Goal: Participate in discussion: Engage in conversation with other users on a specific topic

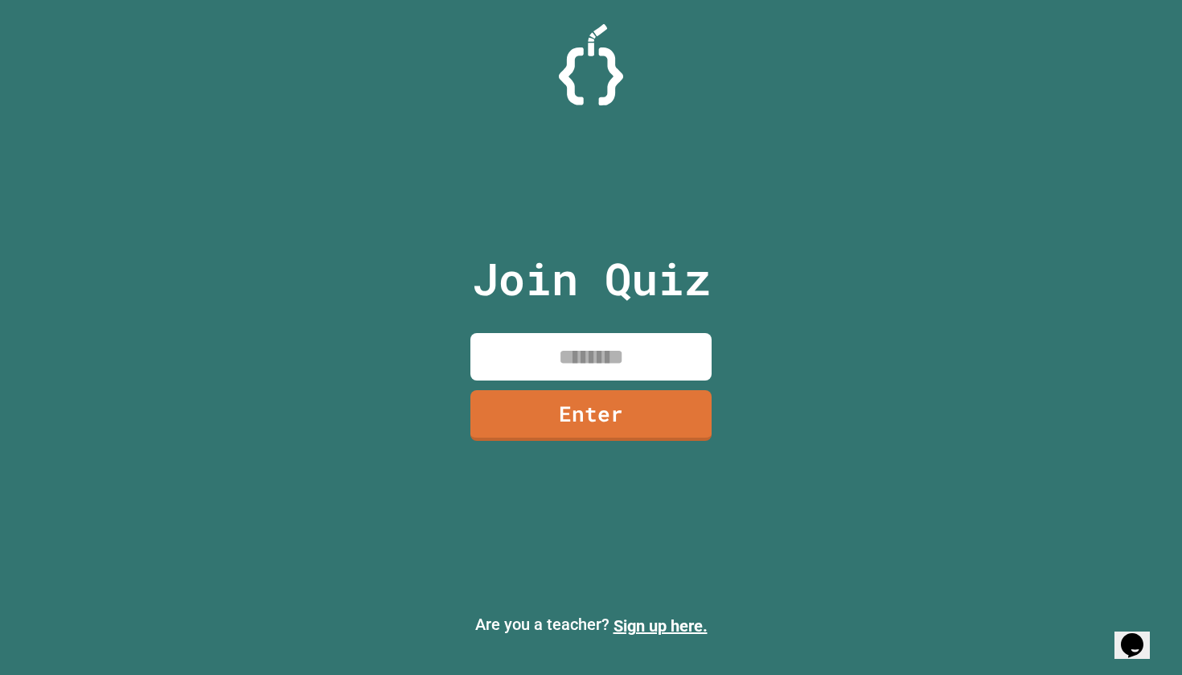
click at [577, 343] on input at bounding box center [590, 356] width 241 height 47
type input "********"
click at [662, 401] on link "Enter" at bounding box center [591, 413] width 228 height 53
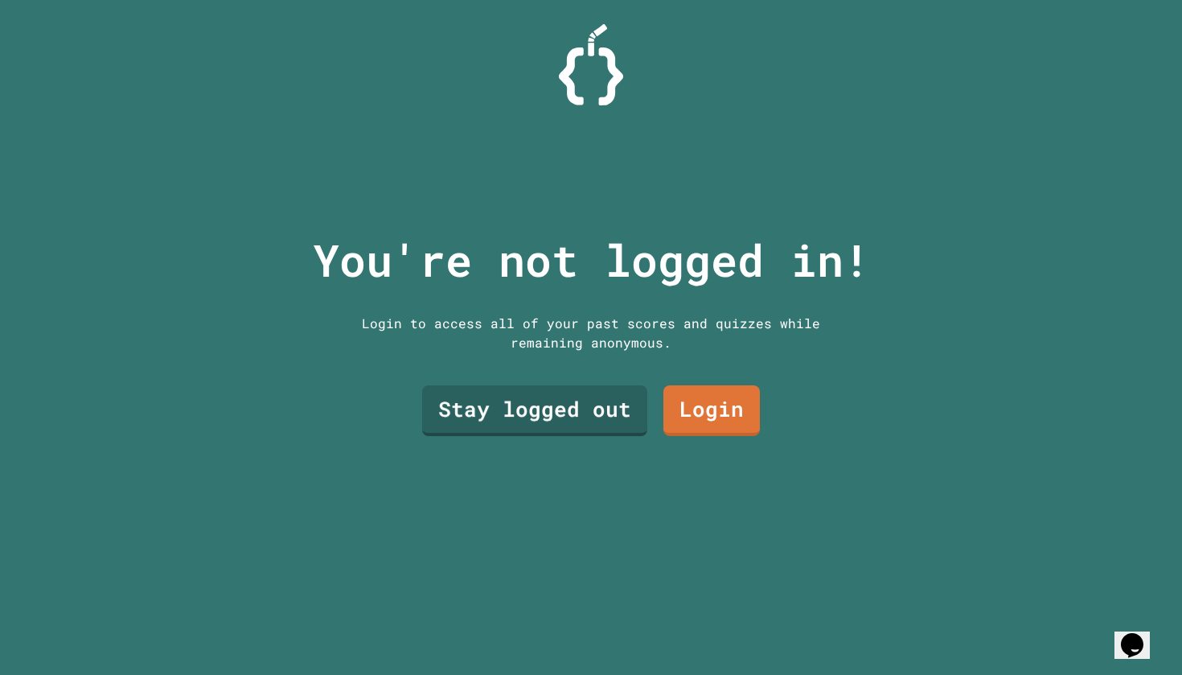
click at [486, 413] on link "Stay logged out" at bounding box center [534, 410] width 225 height 51
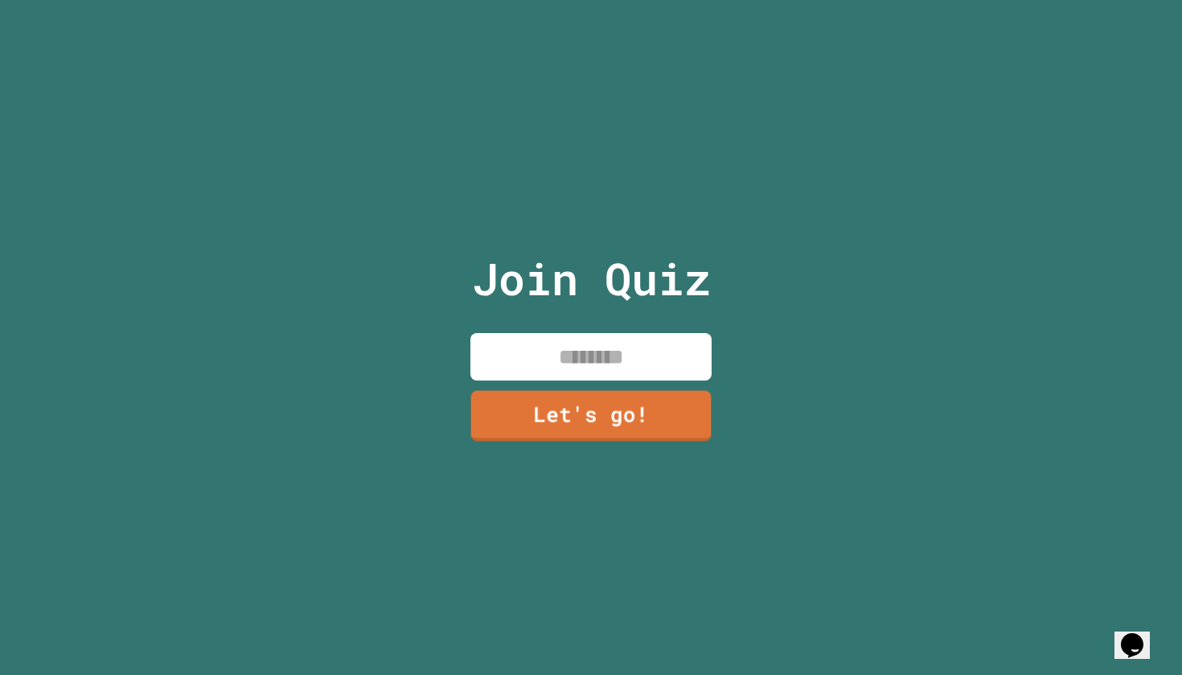
click at [556, 355] on input at bounding box center [590, 356] width 241 height 47
type input "*****"
click at [605, 425] on link "Let's go!" at bounding box center [591, 413] width 244 height 51
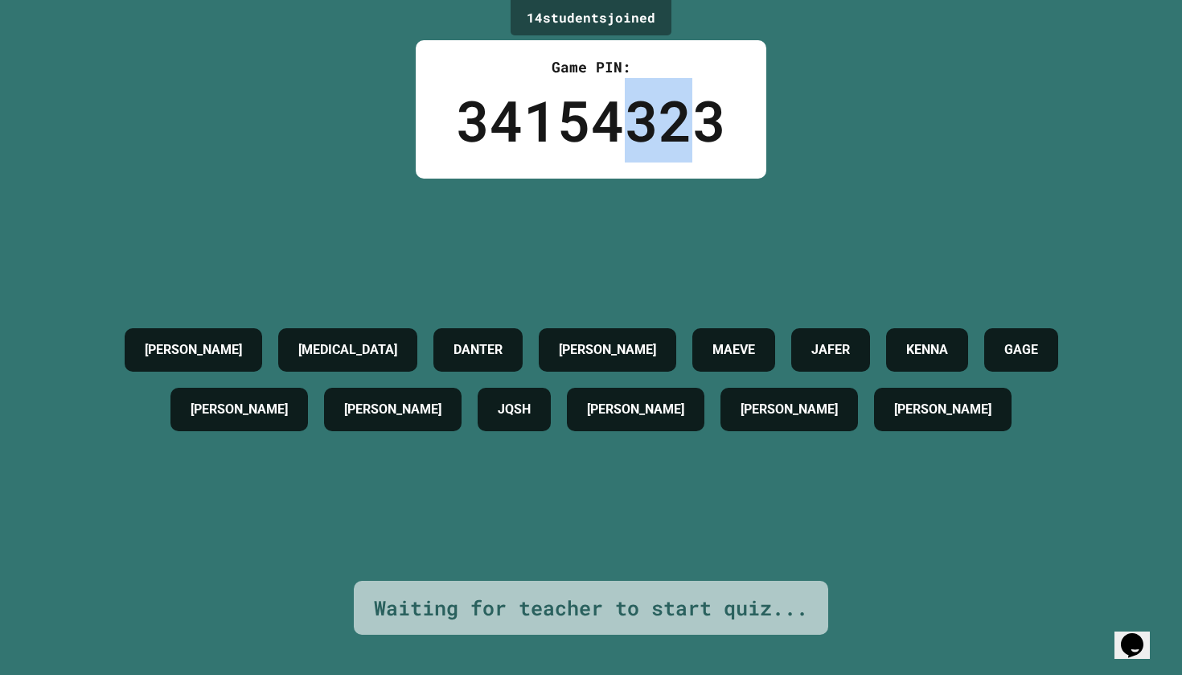
drag, startPoint x: 610, startPoint y: 130, endPoint x: 687, endPoint y: 154, distance: 80.6
click at [687, 154] on div "34154323" at bounding box center [591, 120] width 270 height 84
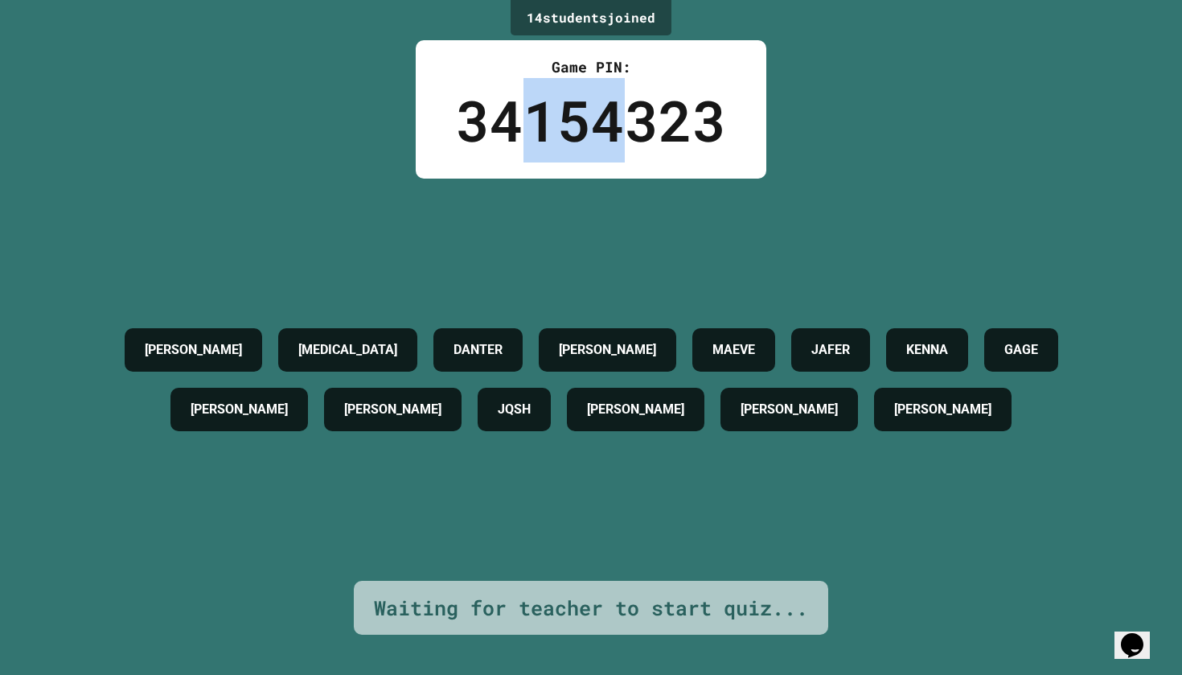
drag, startPoint x: 587, startPoint y: 133, endPoint x: 631, endPoint y: 146, distance: 45.8
click at [631, 146] on div "34154323" at bounding box center [591, 120] width 270 height 84
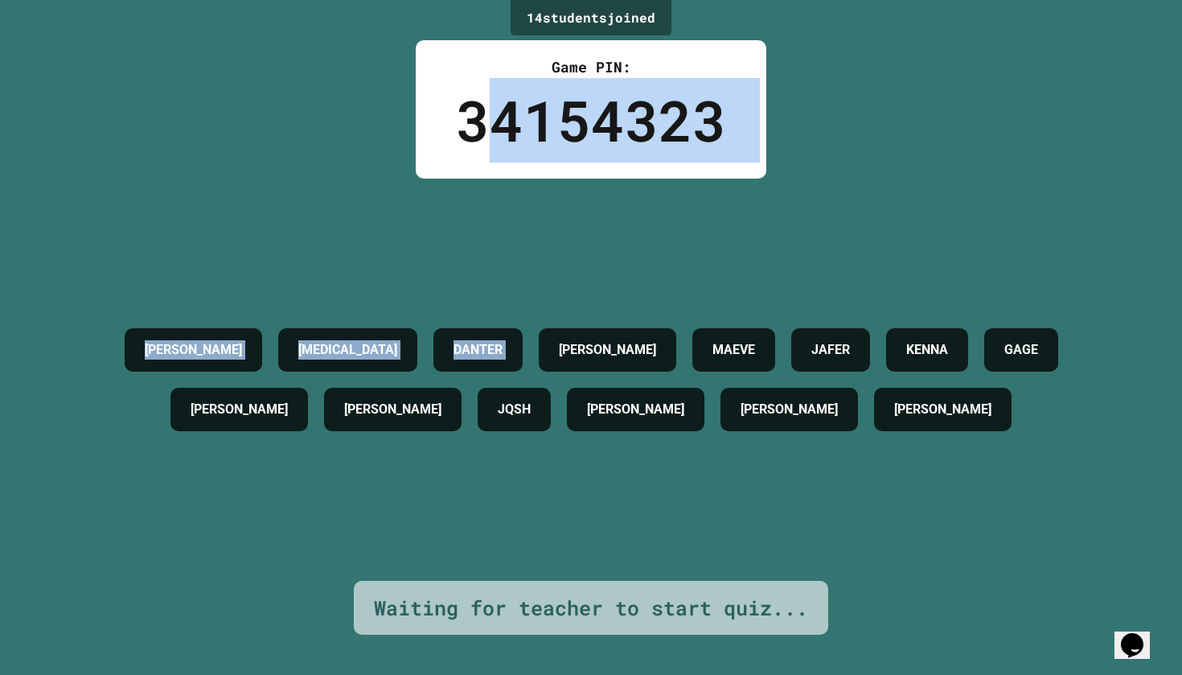
drag, startPoint x: 499, startPoint y: 128, endPoint x: 663, endPoint y: 210, distance: 182.7
click at [663, 210] on div "14 student s joined Game PIN: 34154323 [PERSON_NAME][MEDICAL_DATA] [PERSON_NAME…" at bounding box center [591, 337] width 1182 height 675
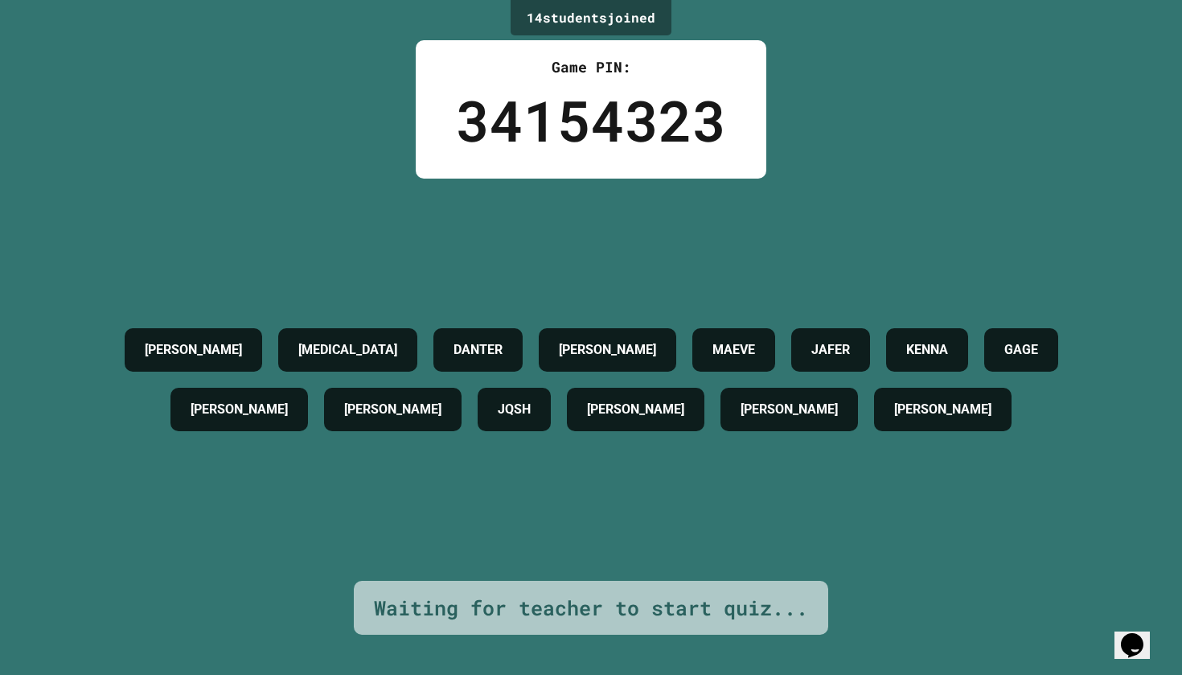
drag, startPoint x: 663, startPoint y: 210, endPoint x: 567, endPoint y: 189, distance: 97.9
click at [661, 210] on div "[PERSON_NAME][MEDICAL_DATA] [PERSON_NAME] [PERSON_NAME] [PERSON_NAME] [PERSON_N…" at bounding box center [591, 380] width 1102 height 402
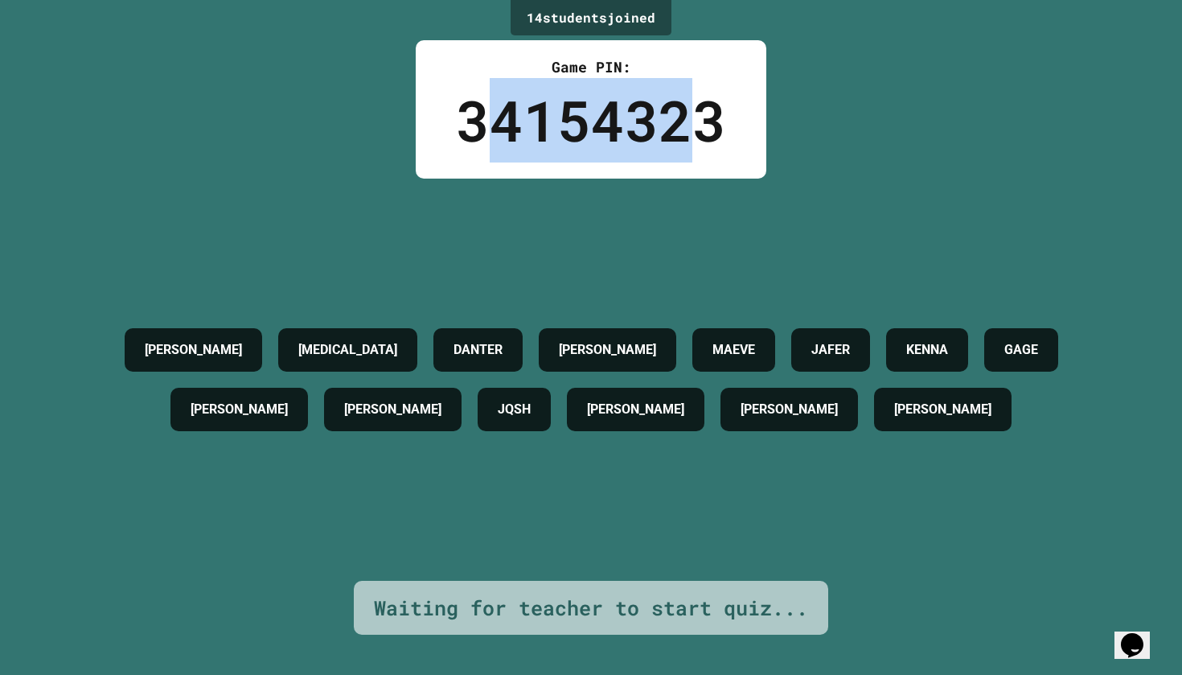
drag, startPoint x: 474, startPoint y: 130, endPoint x: 692, endPoint y: 130, distance: 217.9
click at [692, 130] on div "34154323" at bounding box center [591, 120] width 270 height 84
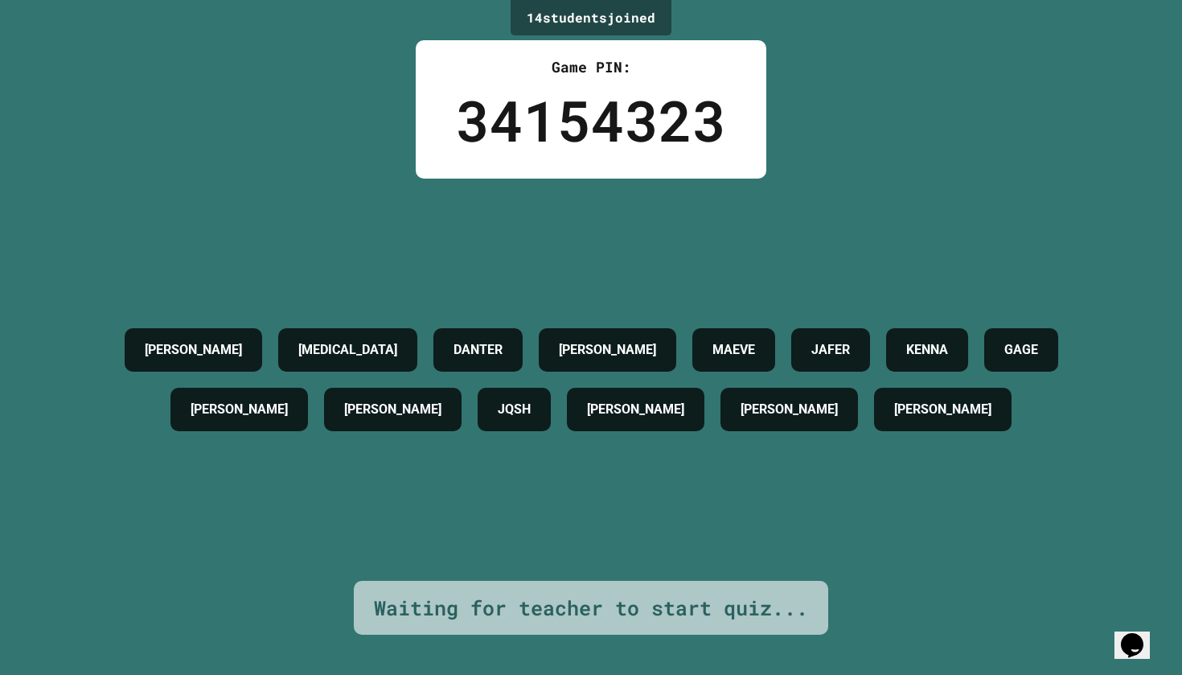
click at [711, 137] on div "34154323" at bounding box center [591, 120] width 270 height 84
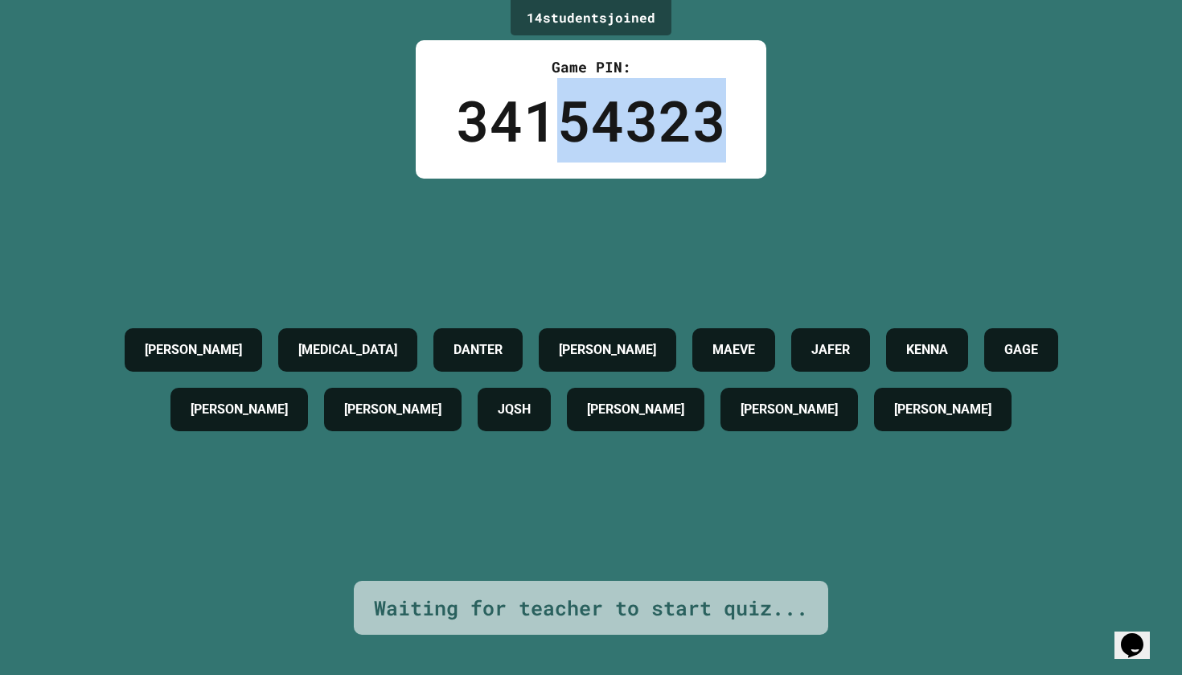
drag, startPoint x: 708, startPoint y: 136, endPoint x: 554, endPoint y: 128, distance: 153.8
click at [554, 128] on div "34154323" at bounding box center [591, 120] width 270 height 84
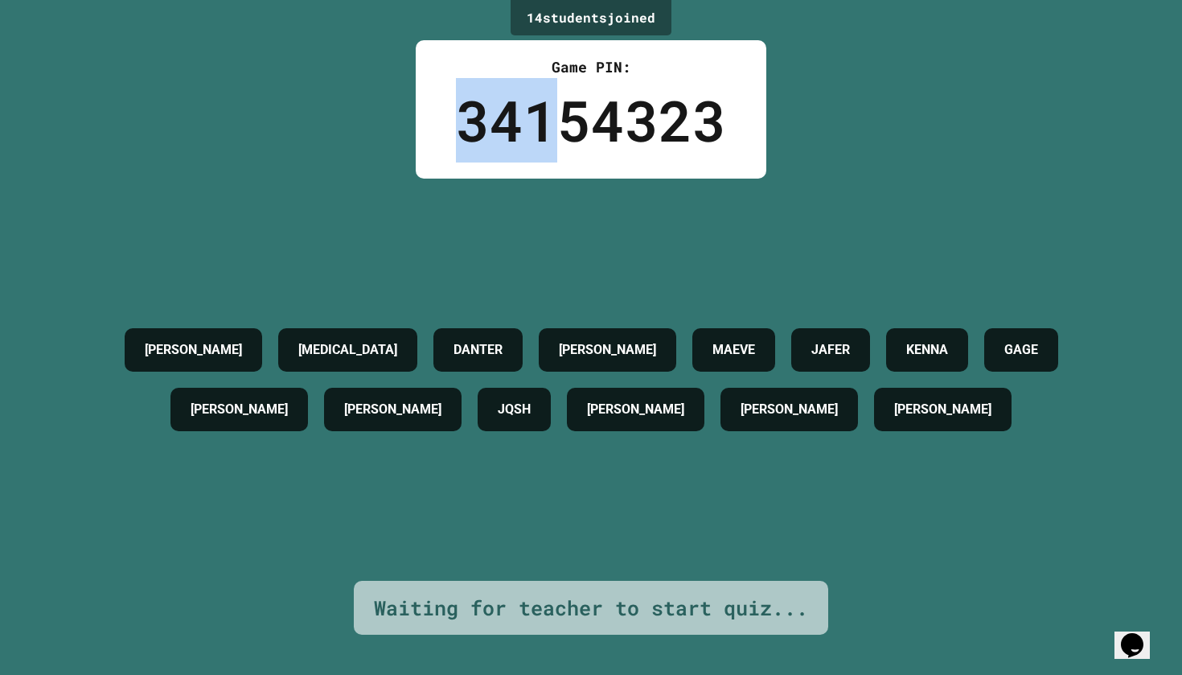
drag, startPoint x: 552, startPoint y: 128, endPoint x: 413, endPoint y: 128, distance: 138.3
click at [413, 128] on div "14 student s joined Game PIN: 34154323 [PERSON_NAME][MEDICAL_DATA] [PERSON_NAME…" at bounding box center [591, 337] width 1182 height 675
drag, startPoint x: 471, startPoint y: 120, endPoint x: 598, endPoint y: 122, distance: 127.1
click at [598, 122] on div "34154323" at bounding box center [591, 120] width 270 height 84
click at [601, 122] on div "34154323" at bounding box center [591, 120] width 270 height 84
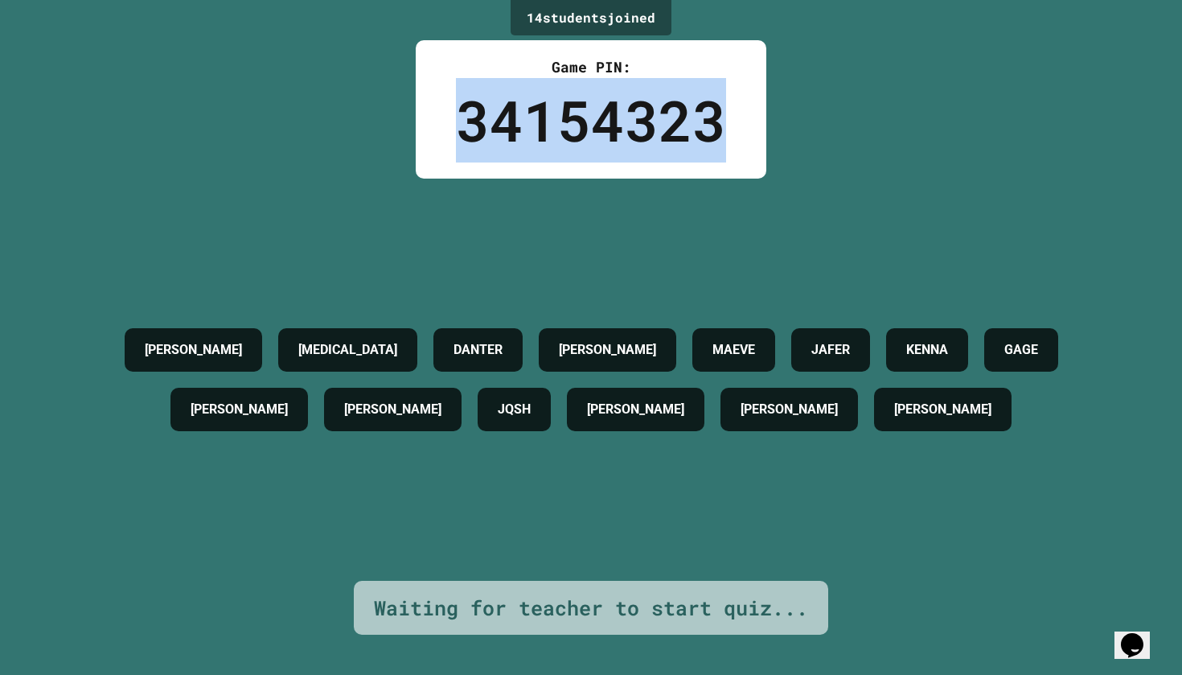
click at [601, 122] on div "34154323" at bounding box center [591, 120] width 270 height 84
click at [605, 122] on div "34154323" at bounding box center [591, 120] width 270 height 84
click at [610, 121] on div "34154323" at bounding box center [591, 120] width 270 height 84
click at [629, 104] on div "34154323" at bounding box center [591, 120] width 270 height 84
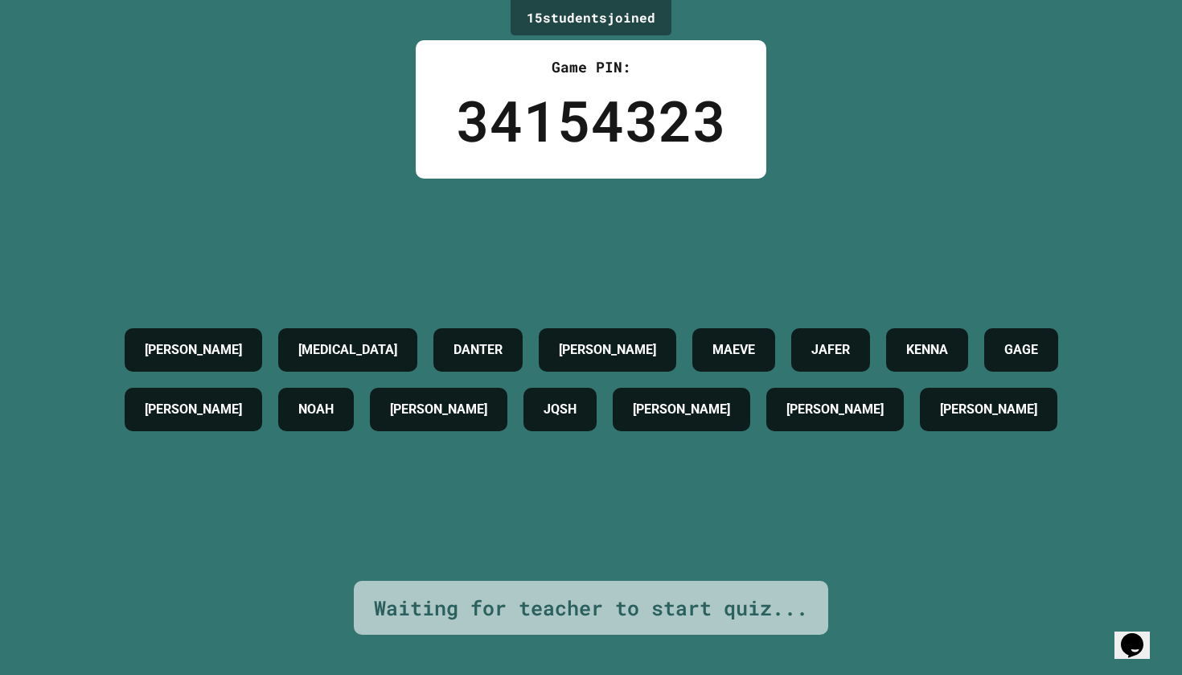
click at [611, 220] on div "[PERSON_NAME][MEDICAL_DATA] [PERSON_NAME] [PERSON_NAME] [PERSON_NAME] [PERSON_N…" at bounding box center [591, 380] width 1102 height 402
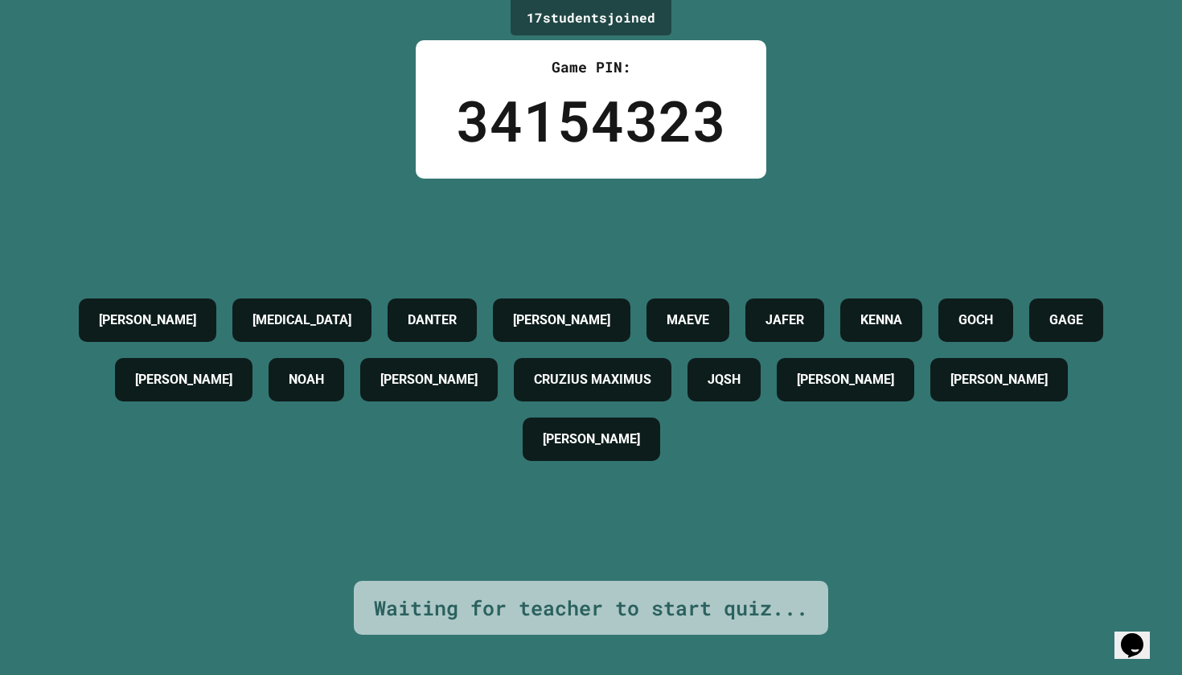
drag, startPoint x: 607, startPoint y: 119, endPoint x: 584, endPoint y: 121, distance: 23.4
click at [584, 121] on div "34154323" at bounding box center [591, 120] width 270 height 84
drag, startPoint x: 484, startPoint y: 113, endPoint x: 548, endPoint y: 113, distance: 63.5
click at [547, 113] on div "34154323" at bounding box center [591, 120] width 270 height 84
click at [548, 113] on div "34154323" at bounding box center [591, 120] width 270 height 84
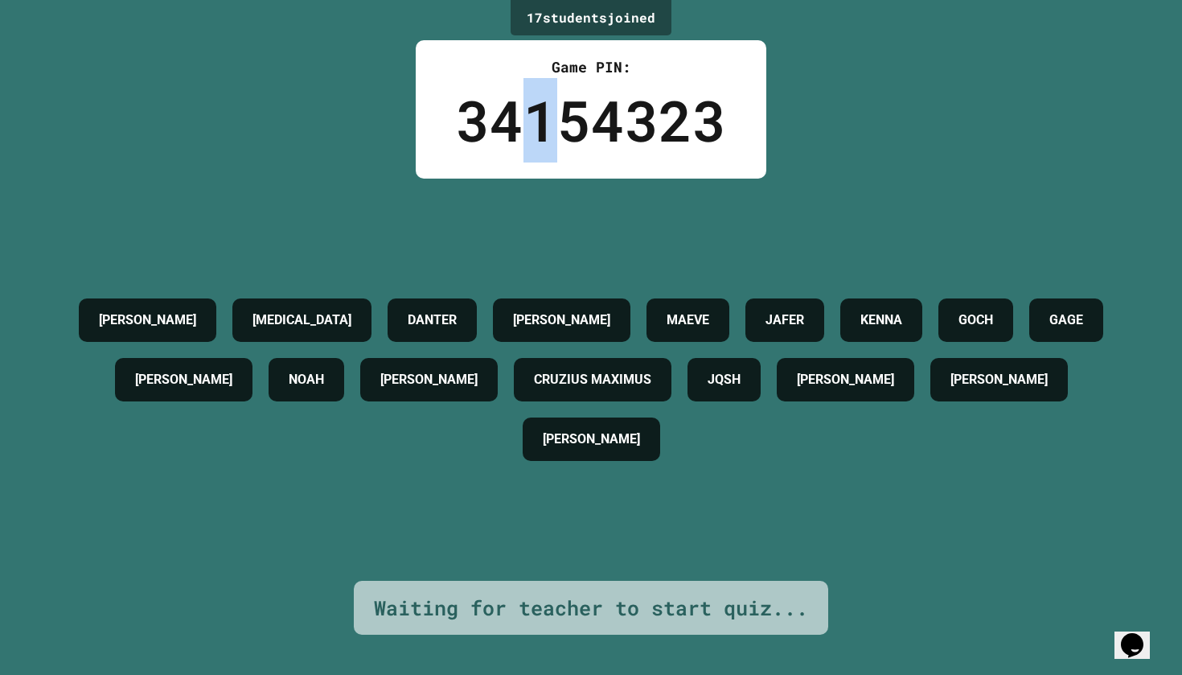
drag, startPoint x: 513, startPoint y: 121, endPoint x: 556, endPoint y: 121, distance: 42.6
click at [556, 121] on div "34154323" at bounding box center [591, 120] width 270 height 84
drag, startPoint x: 497, startPoint y: 117, endPoint x: 530, endPoint y: 119, distance: 33.1
click at [530, 119] on div "34154323" at bounding box center [591, 120] width 270 height 84
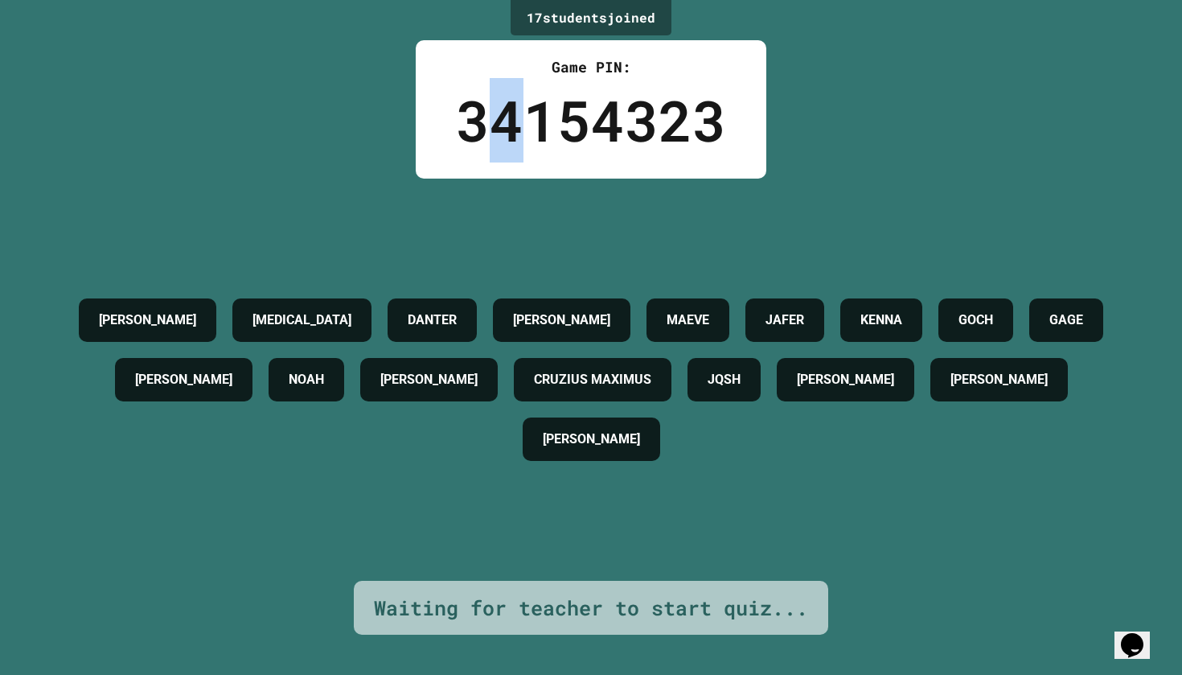
click at [530, 119] on div "34154323" at bounding box center [591, 120] width 270 height 84
drag, startPoint x: 490, startPoint y: 118, endPoint x: 561, endPoint y: 129, distance: 72.3
click at [561, 129] on div "34154323" at bounding box center [591, 120] width 270 height 84
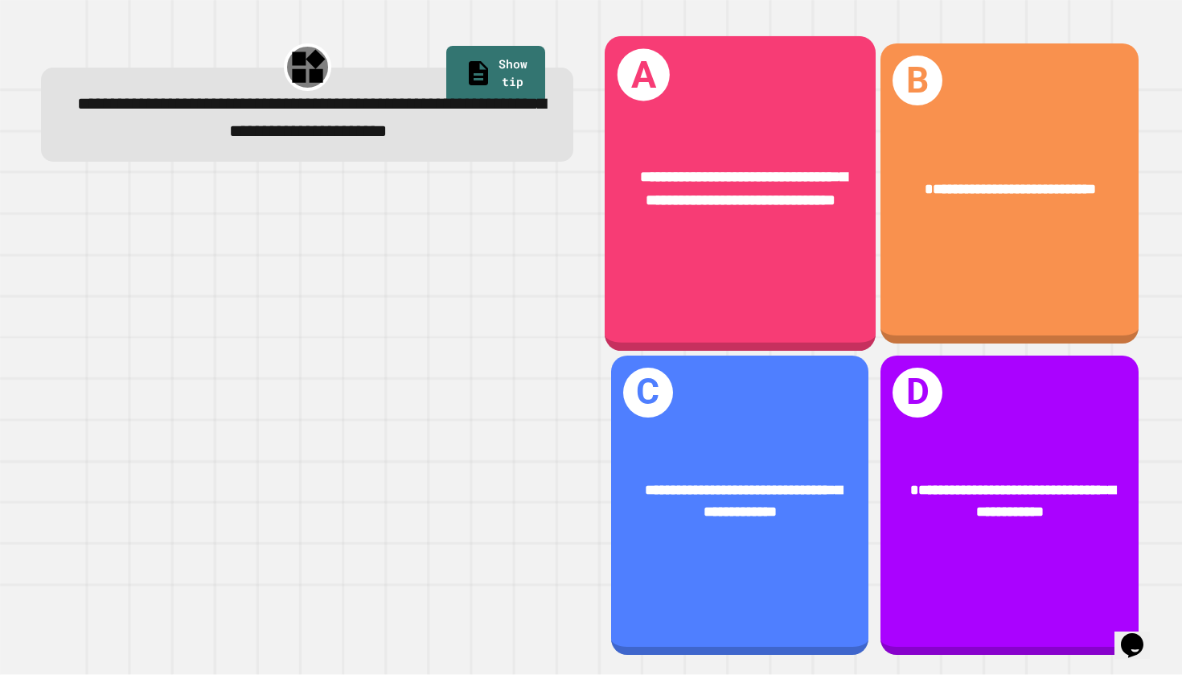
click at [747, 207] on span "**********" at bounding box center [743, 189] width 207 height 39
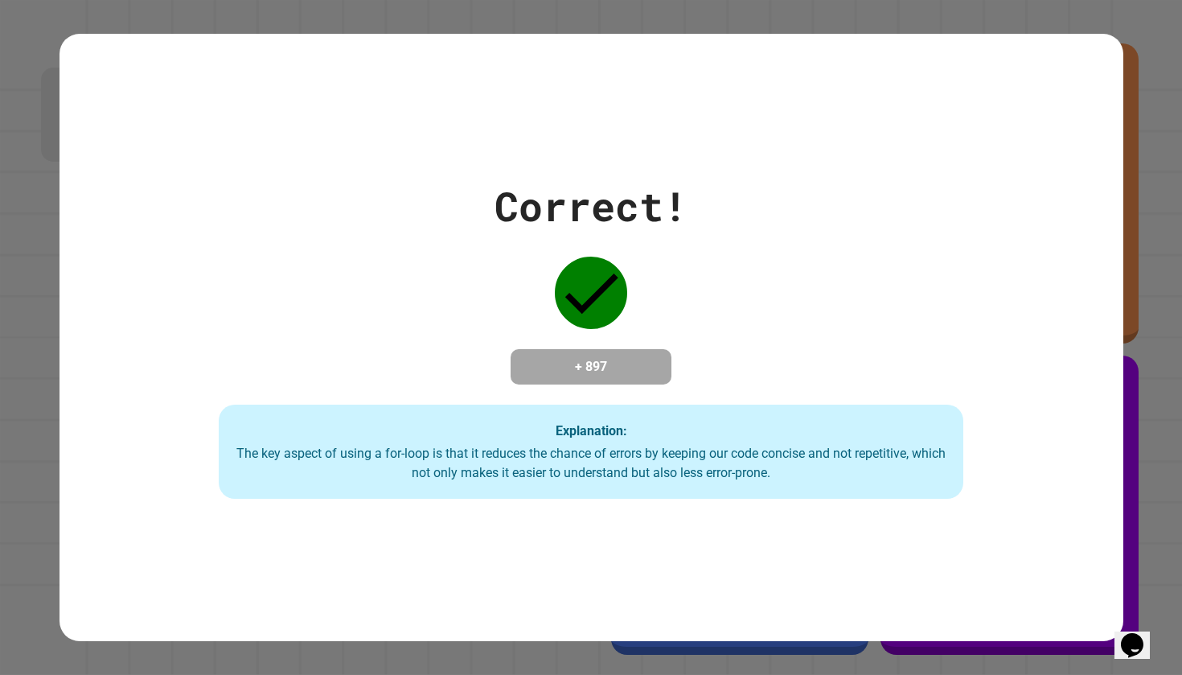
click at [599, 349] on div "+ 897" at bounding box center [591, 366] width 161 height 35
click at [599, 236] on div "Correct! + 897 Explanation: The key aspect of using a for-loop is that it reduc…" at bounding box center [592, 337] width 1064 height 323
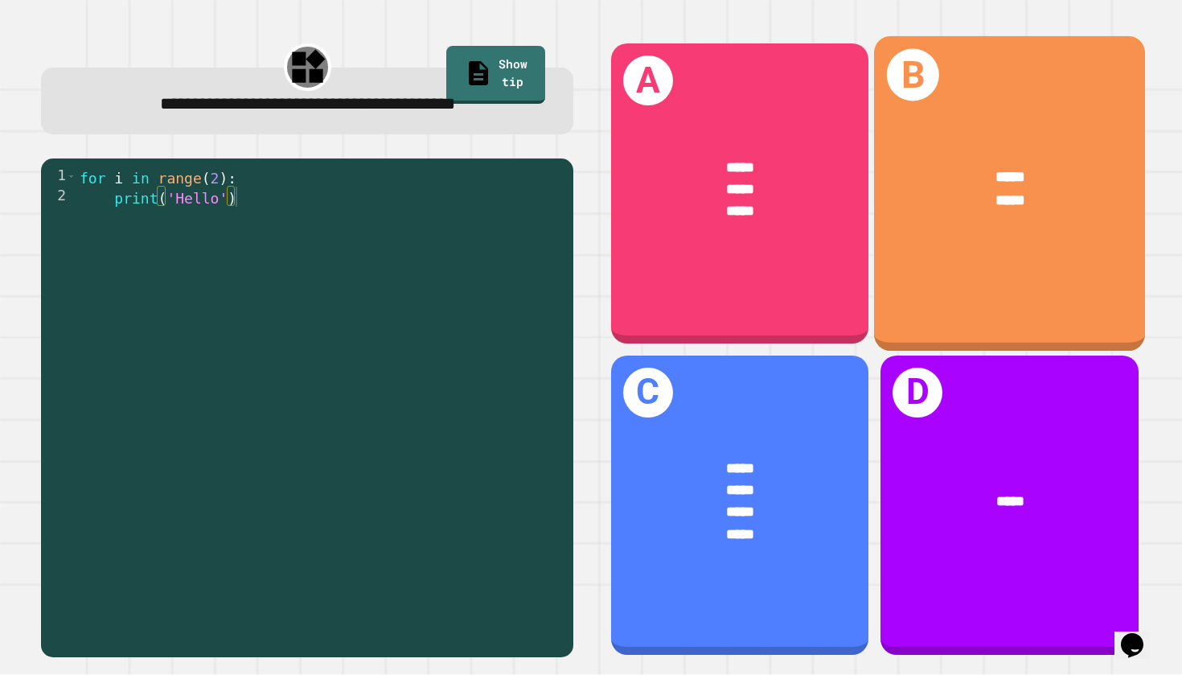
click at [969, 138] on div "***** *****" at bounding box center [1009, 189] width 271 height 106
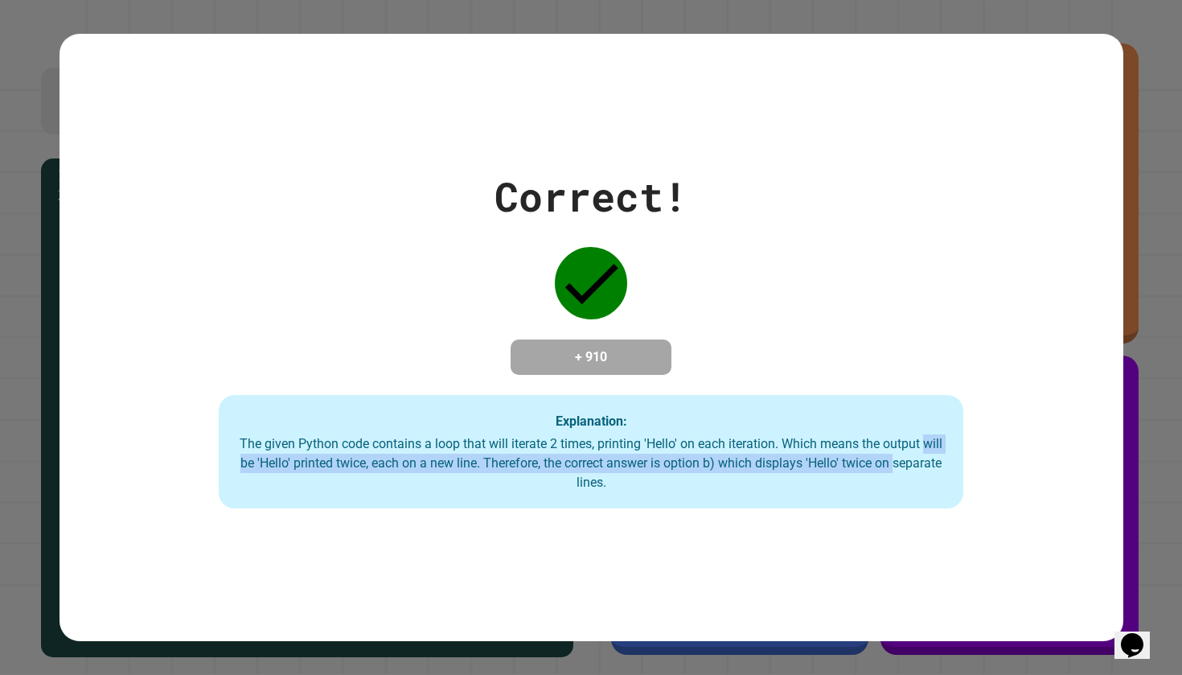
drag, startPoint x: 231, startPoint y: 463, endPoint x: 381, endPoint y: 483, distance: 151.7
click at [381, 483] on div "Explanation: The given Python code contains a loop that will iterate 2 times, p…" at bounding box center [591, 452] width 745 height 114
click at [381, 483] on div "The given Python code contains a loop that will iterate 2 times, printing 'Hell…" at bounding box center [591, 463] width 712 height 58
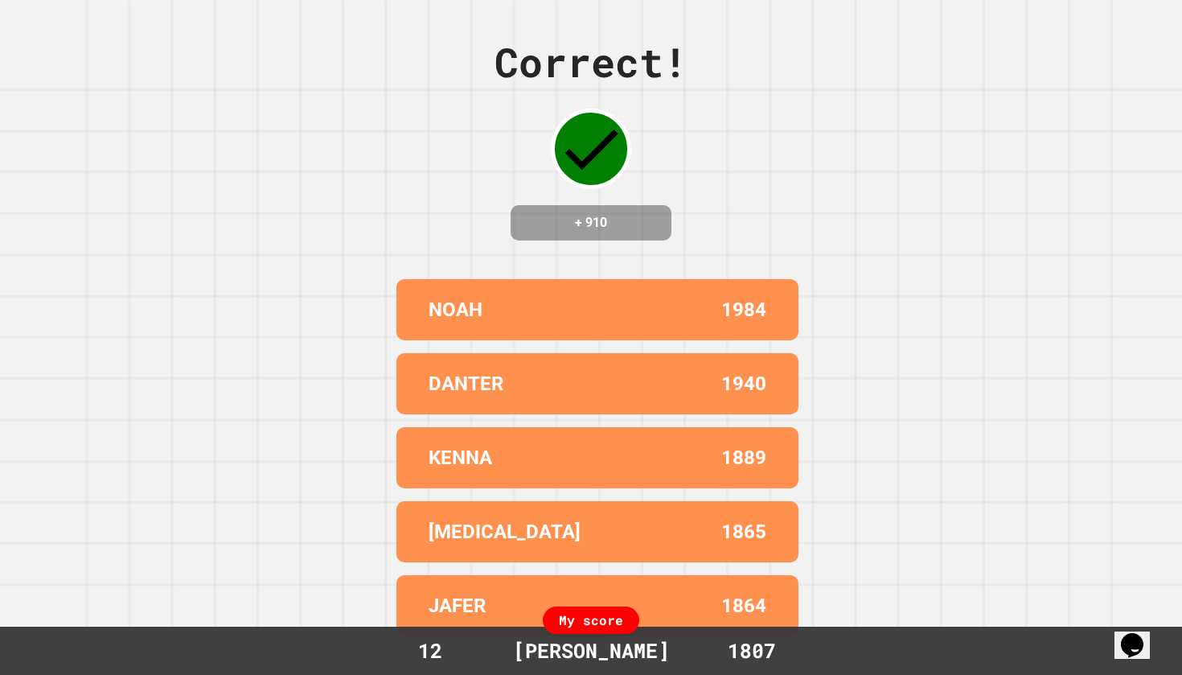
click at [560, 340] on div "[PERSON_NAME] 1984" at bounding box center [597, 309] width 402 height 61
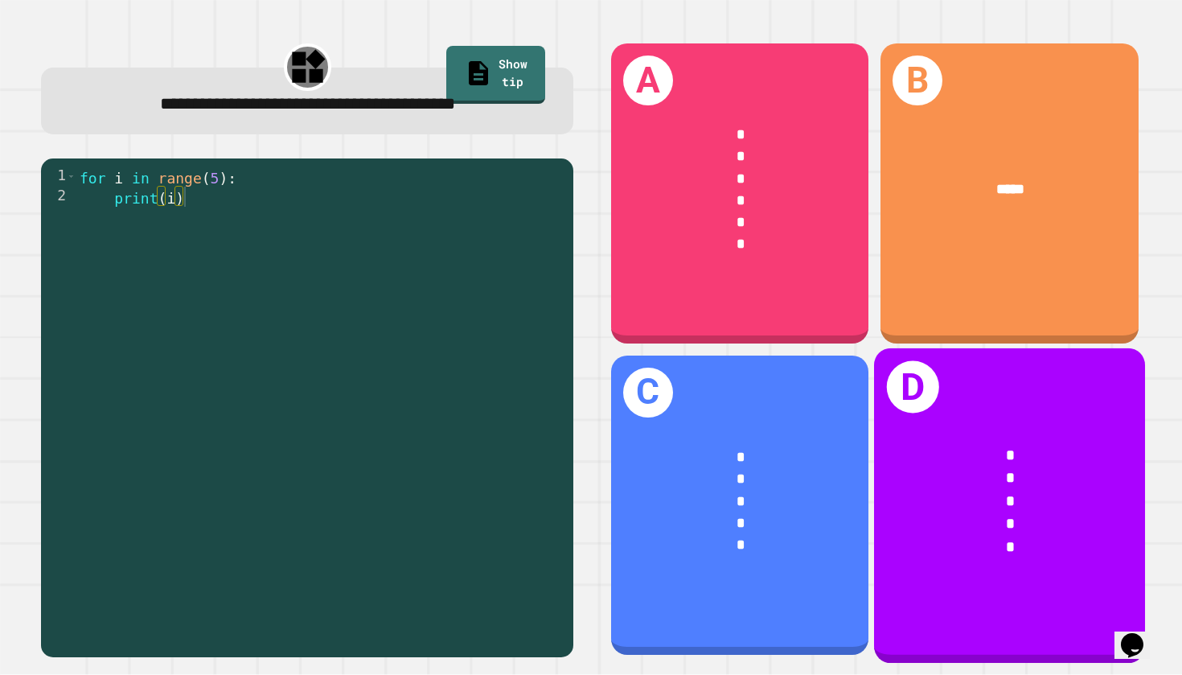
click at [1094, 483] on div "*" at bounding box center [1010, 477] width 210 height 23
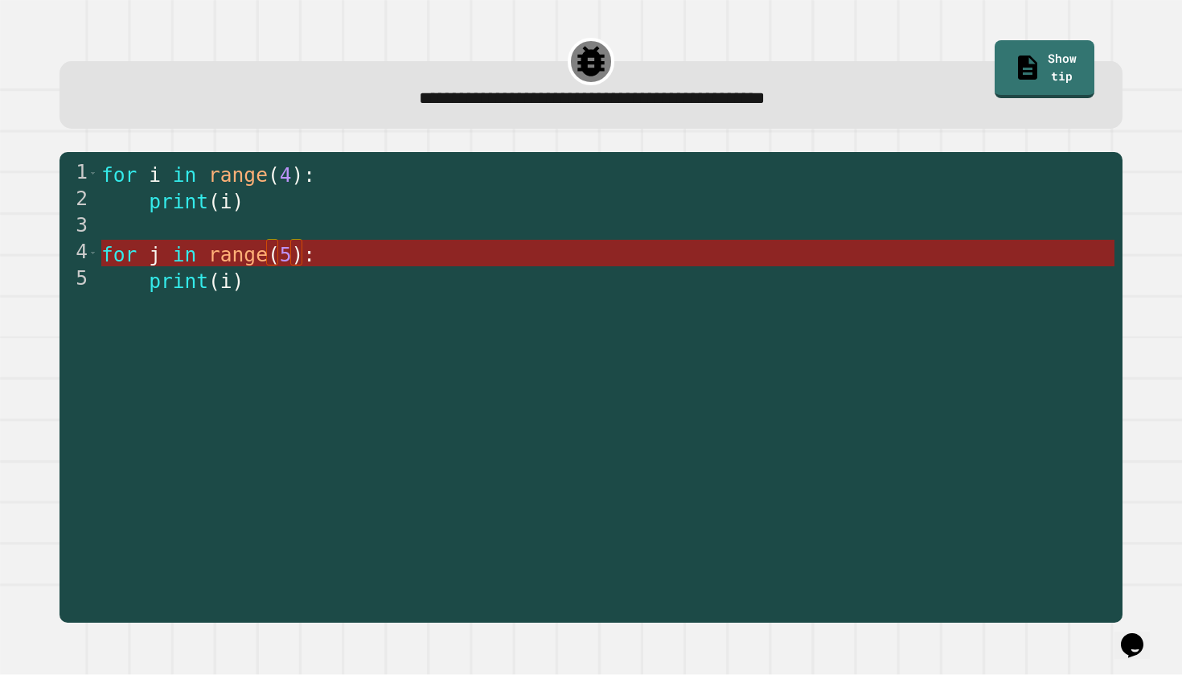
click at [272, 257] on span "(" at bounding box center [274, 254] width 12 height 23
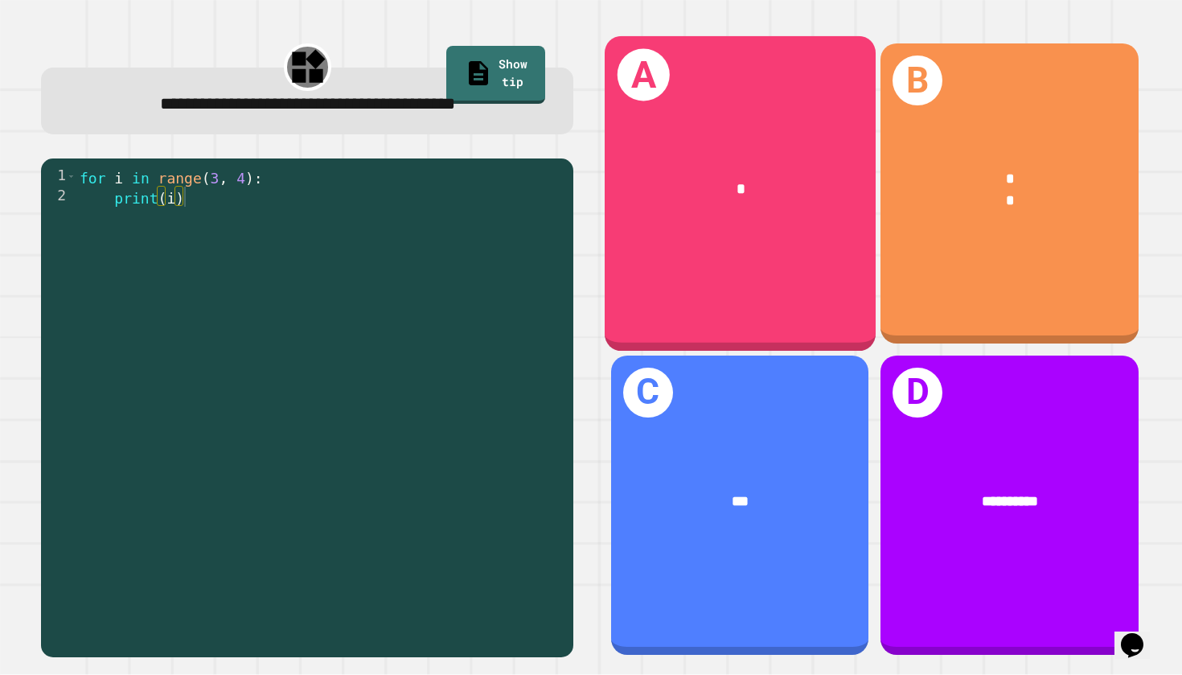
click at [773, 211] on div "*" at bounding box center [740, 189] width 271 height 84
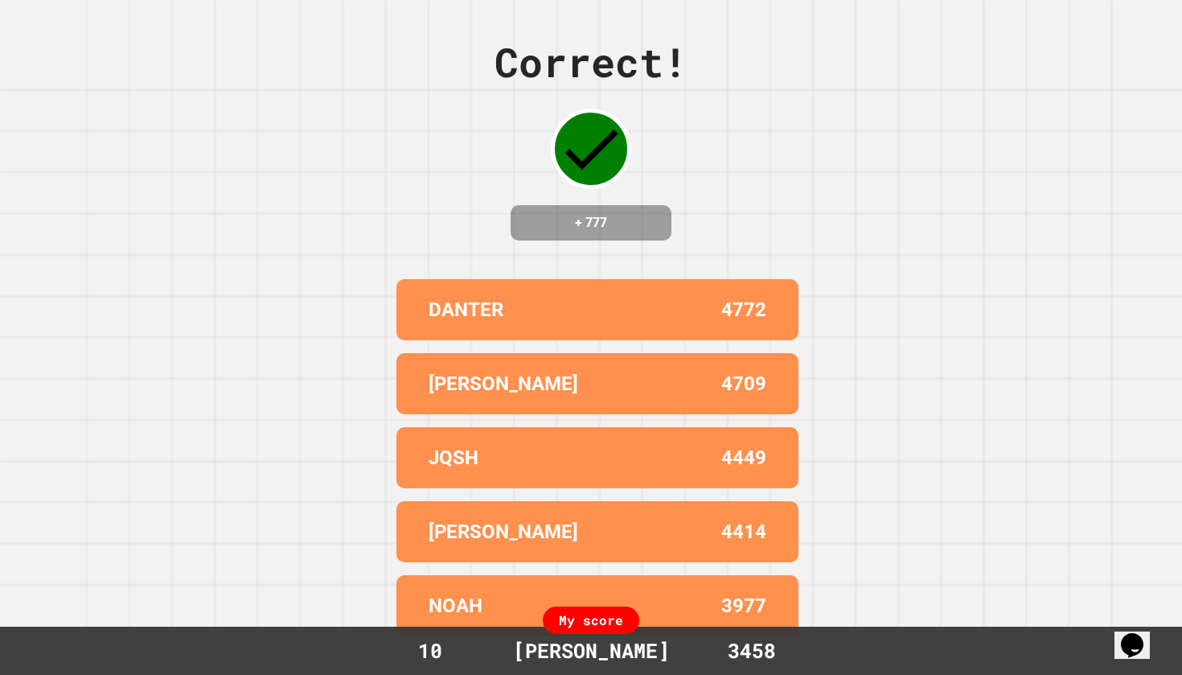
click at [741, 196] on div "Correct! + 777 DANTER 4772 [PERSON_NAME] 4709 JQSH 4449 [PERSON_NAME] 4414 [PER…" at bounding box center [591, 337] width 1182 height 675
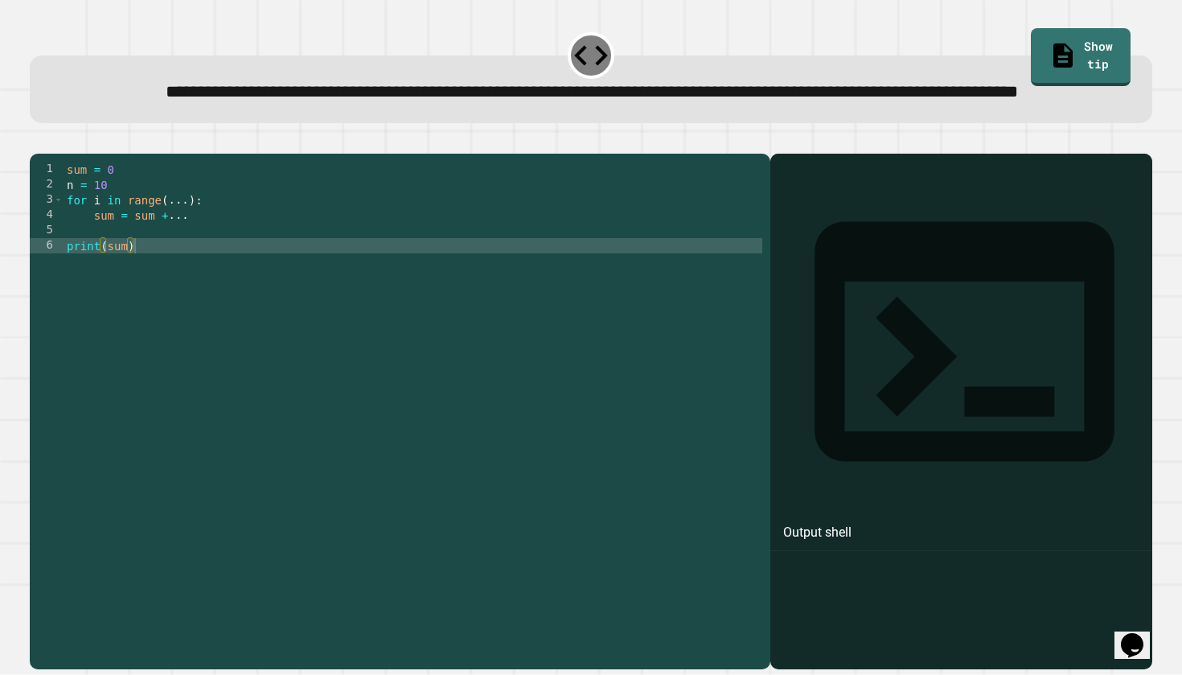
click at [819, 288] on div at bounding box center [961, 434] width 367 height 468
click at [870, 273] on div at bounding box center [961, 434] width 367 height 468
click at [875, 287] on div at bounding box center [961, 434] width 367 height 468
click at [132, 309] on div "sum = 0 n = 10 for i in range ( ... ) : sum = sum + ... print ( sum )" at bounding box center [413, 391] width 699 height 458
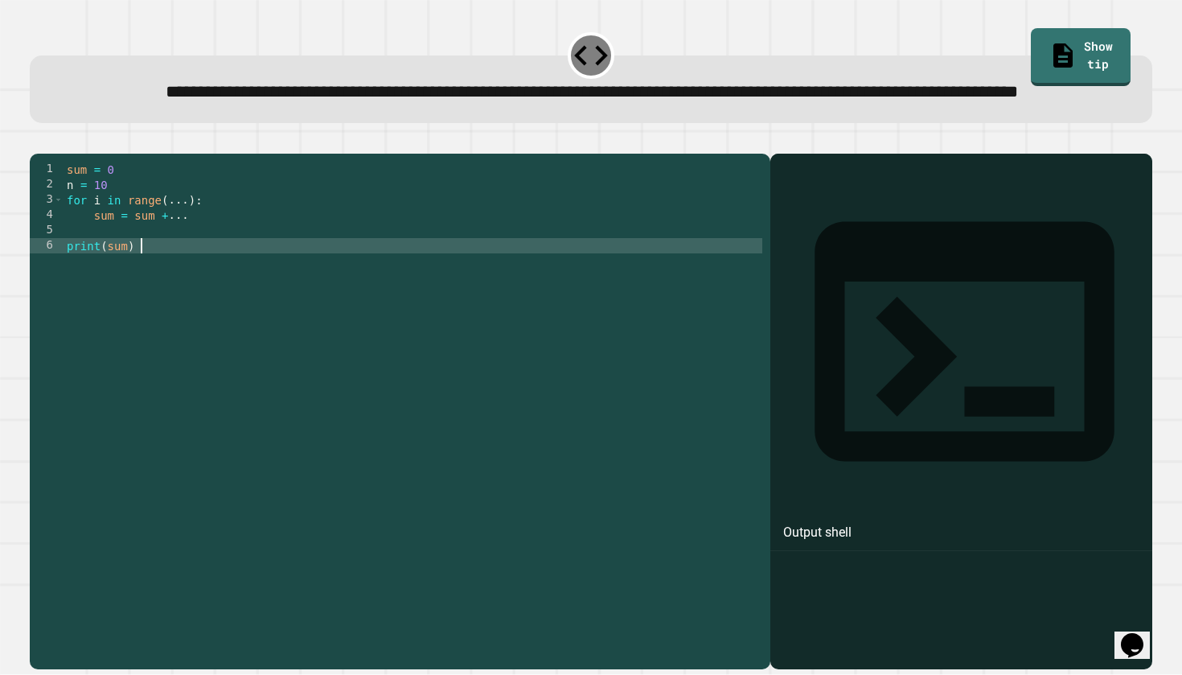
type textarea "**********"
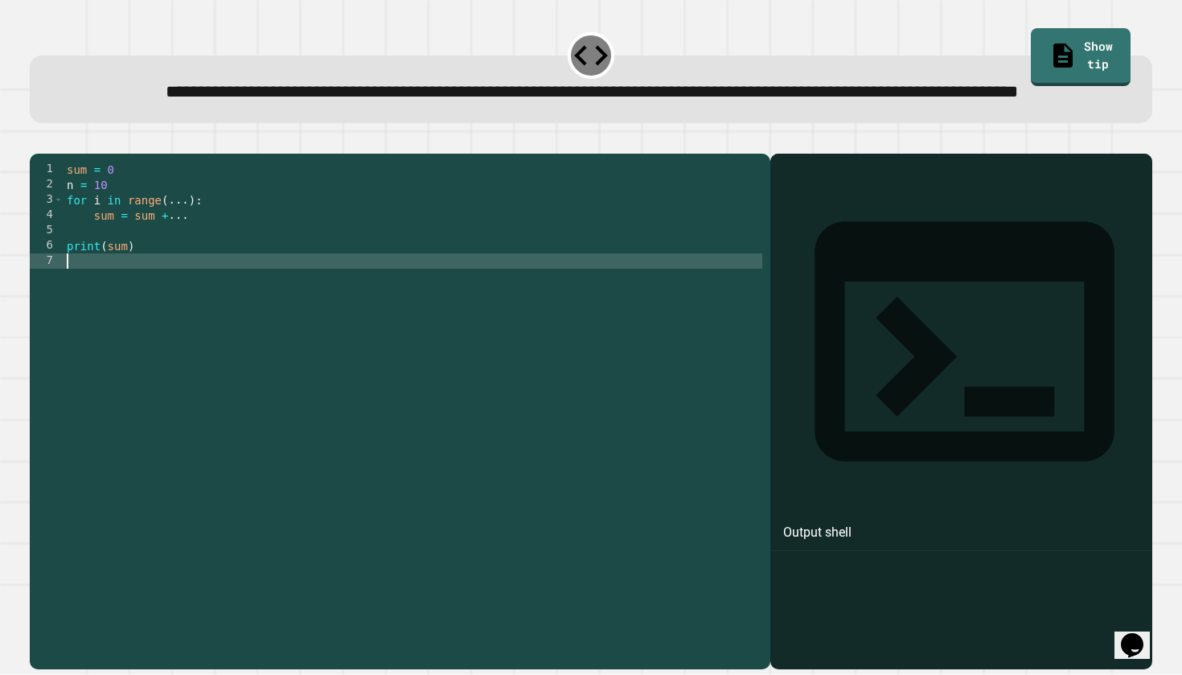
click at [132, 276] on div "sum = 0 n = 10 for i in range ( ... ) : sum = sum + ... print ( sum )" at bounding box center [413, 391] width 699 height 458
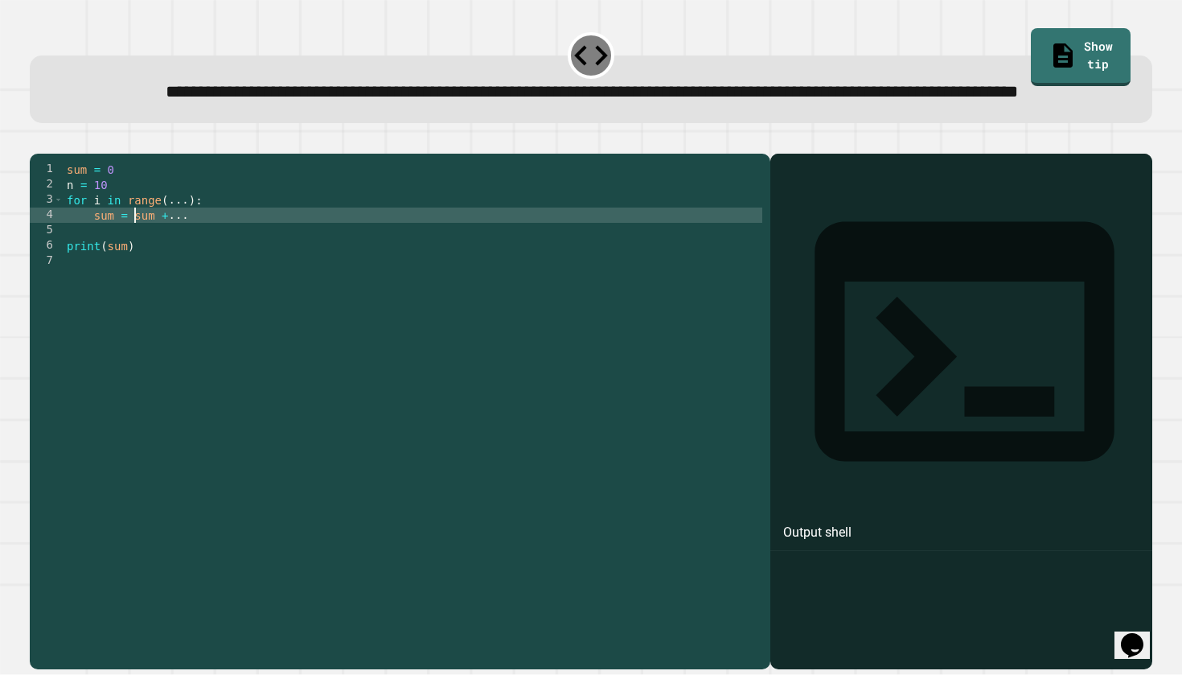
click at [125, 288] on div "sum = 0 n = 10 for i in range ( ... ) : sum = sum + ... print ( sum )" at bounding box center [413, 391] width 699 height 458
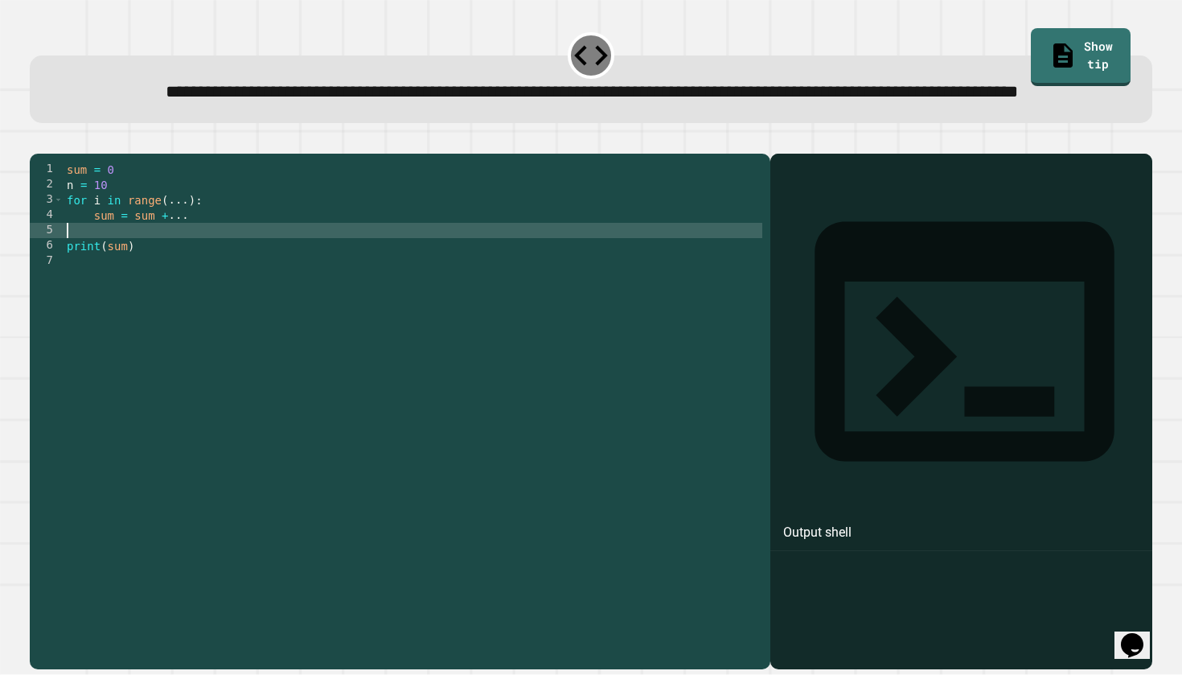
click at [105, 293] on div "sum = 0 n = 10 for i in range ( ... ) : sum = sum + ... print ( sum )" at bounding box center [413, 391] width 699 height 458
click at [105, 285] on div "sum = 0 n = 10 for i in range ( ... ) : sum = sum + ... print ( sum )" at bounding box center [413, 391] width 699 height 458
click at [191, 306] on div "sum = 0 n = 10 for i in range ( ... ) : sum = sum + ... print ( sum )" at bounding box center [413, 391] width 699 height 458
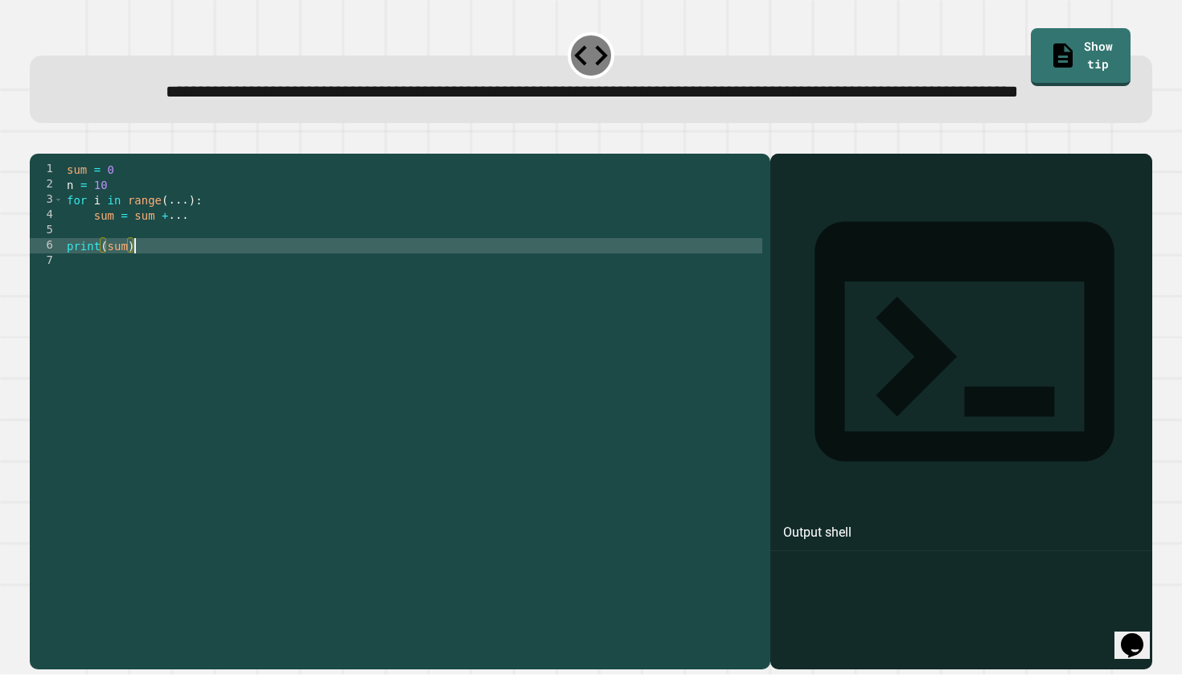
click at [187, 257] on div "sum = 0 n = 10 for i in range ( ... ) : sum = sum + ... print ( sum )" at bounding box center [413, 391] width 699 height 458
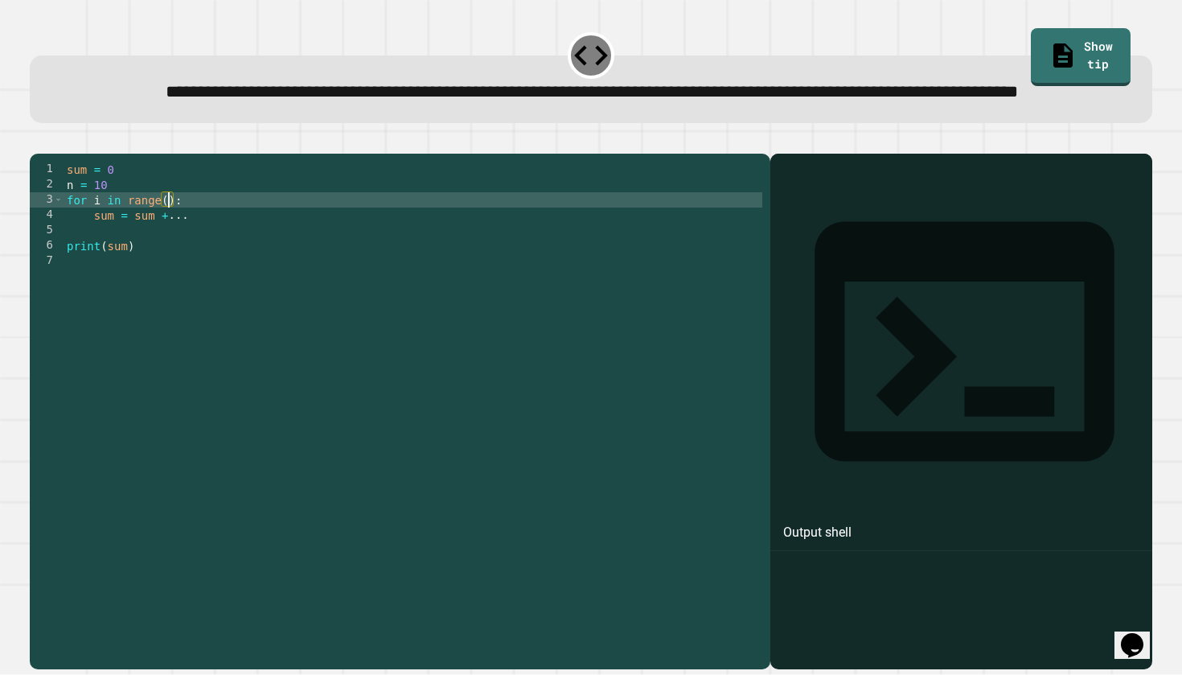
scroll to position [0, 8]
click at [190, 272] on div "sum = 0 n = 10 for i in range ( 11 ) : sum = sum + ... print ( sum )" at bounding box center [413, 391] width 699 height 458
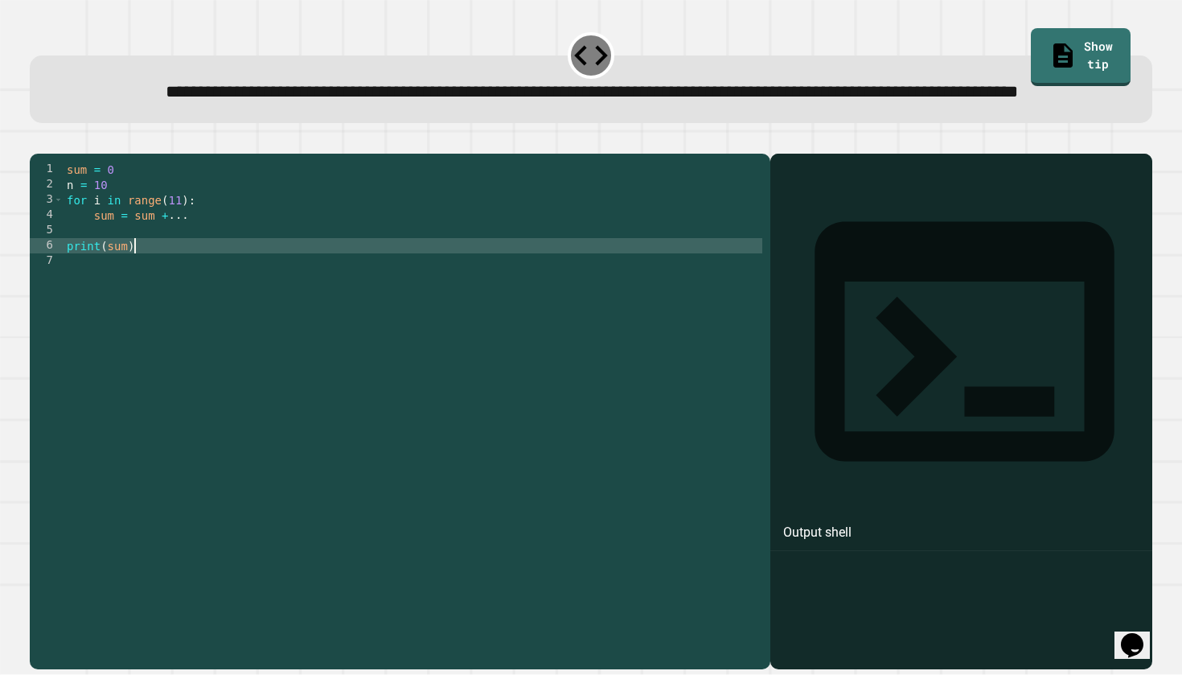
click at [182, 306] on div "sum = 0 n = 10 for i in range ( 11 ) : sum = sum + ... print ( sum )" at bounding box center [413, 391] width 699 height 458
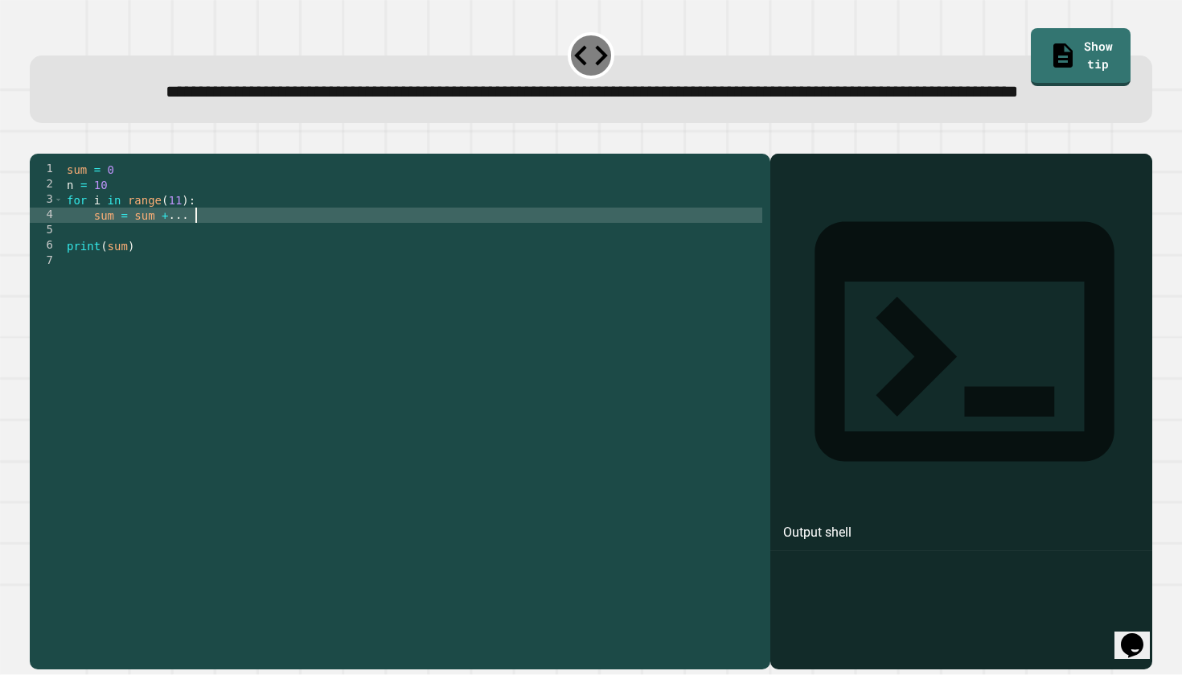
click at [198, 268] on div "sum = 0 n = 10 for i in range ( 11 ) : sum = sum + ... print ( sum )" at bounding box center [413, 391] width 699 height 458
click at [224, 358] on div "sum = 0 n = 10 for i in range ( 11 ) : sum = sum + ... print ( sum )" at bounding box center [413, 391] width 699 height 458
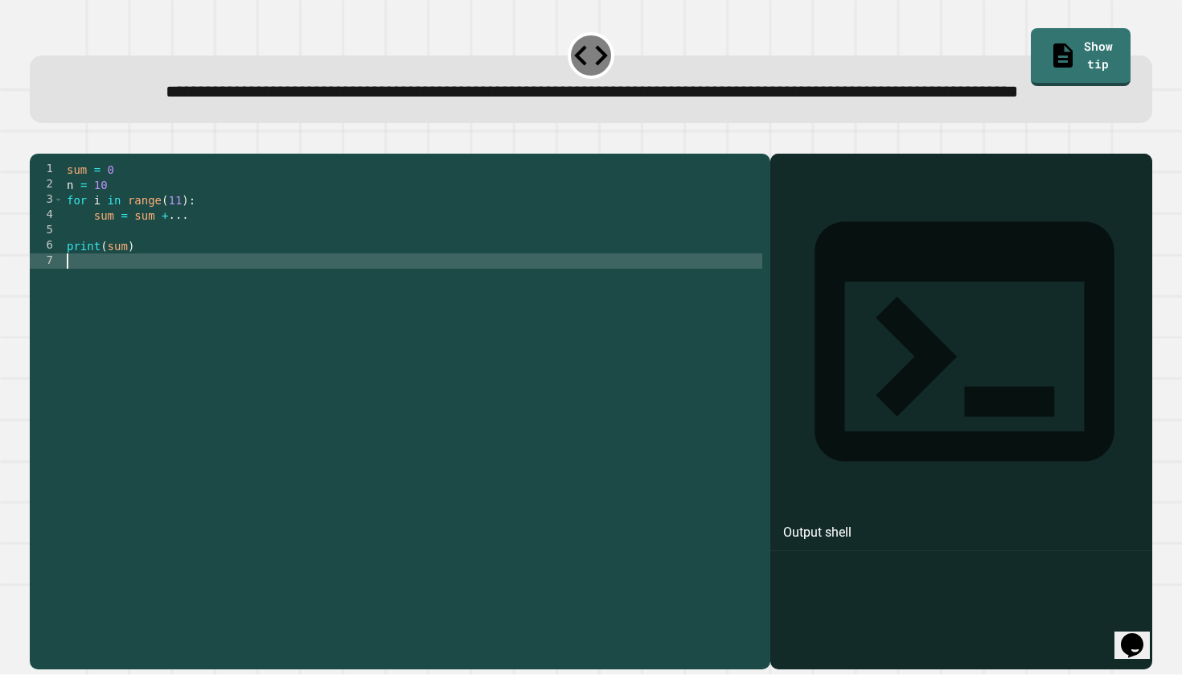
scroll to position [0, 0]
click at [38, 141] on icon "button" at bounding box center [38, 141] width 0 height 0
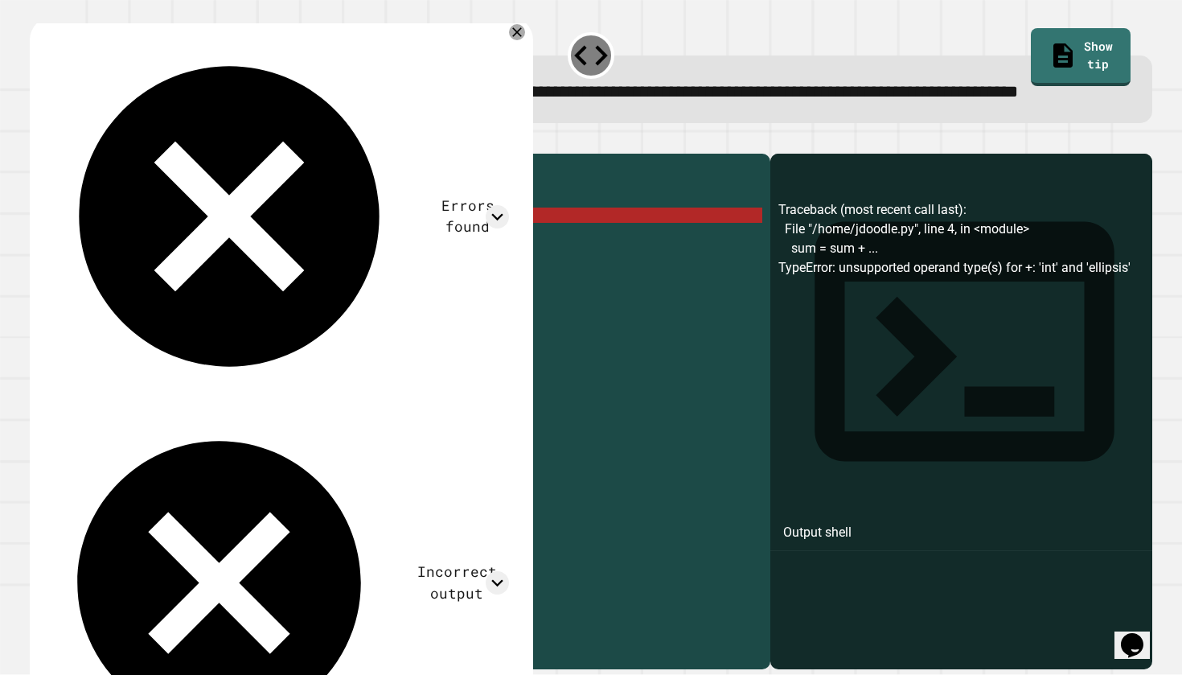
click at [209, 273] on div "sum = 0 n = 10 for i in range ( 11 ) : sum = sum + ... print ( sum )" at bounding box center [413, 391] width 699 height 458
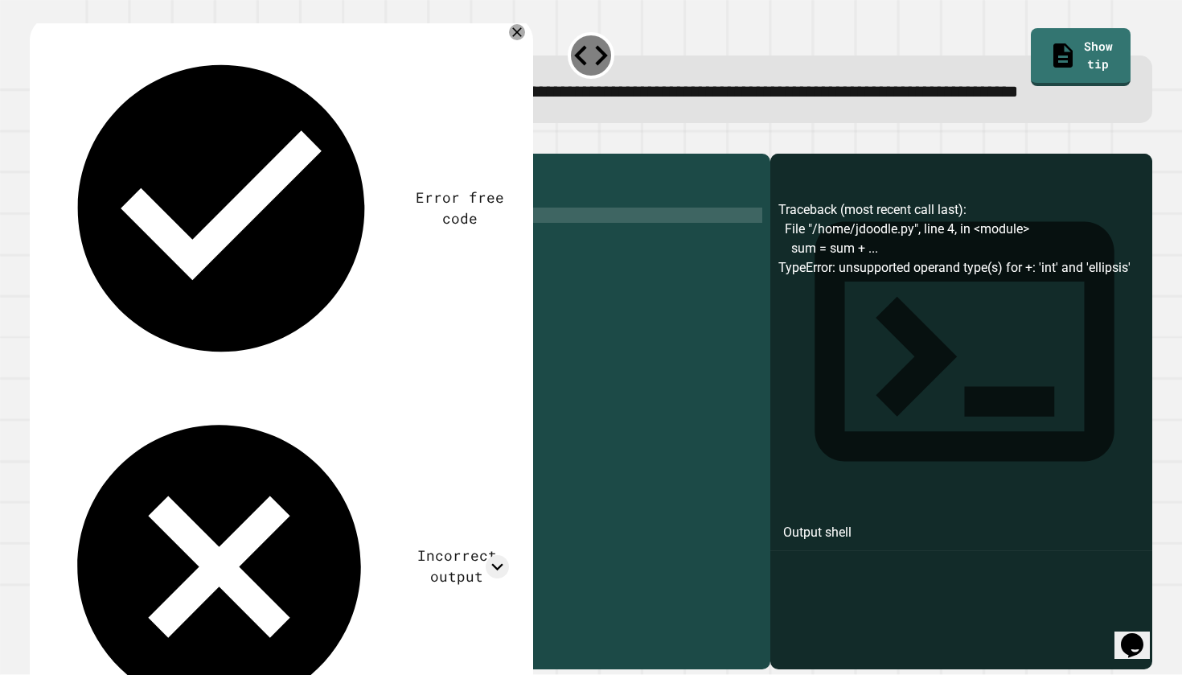
scroll to position [0, 7]
type textarea "**********"
click at [38, 141] on icon "button" at bounding box center [38, 141] width 0 height 0
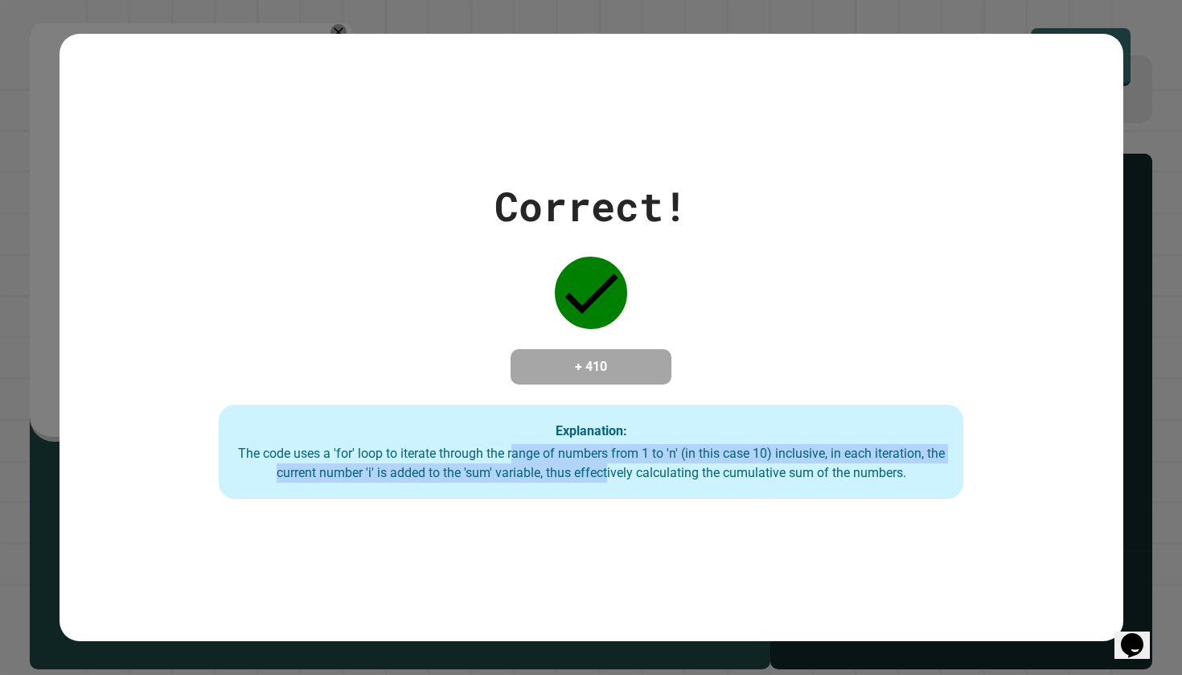
drag, startPoint x: 524, startPoint y: 459, endPoint x: 623, endPoint y: 478, distance: 100.6
click at [623, 478] on div "The code uses a 'for' loop to iterate through the range of numbers from 1 to 'n…" at bounding box center [591, 463] width 712 height 39
drag, startPoint x: 576, startPoint y: 436, endPoint x: 614, endPoint y: 474, distance: 54.0
click at [614, 475] on div "Explanation: The code uses a 'for' loop to iterate through the range of numbers…" at bounding box center [591, 451] width 745 height 95
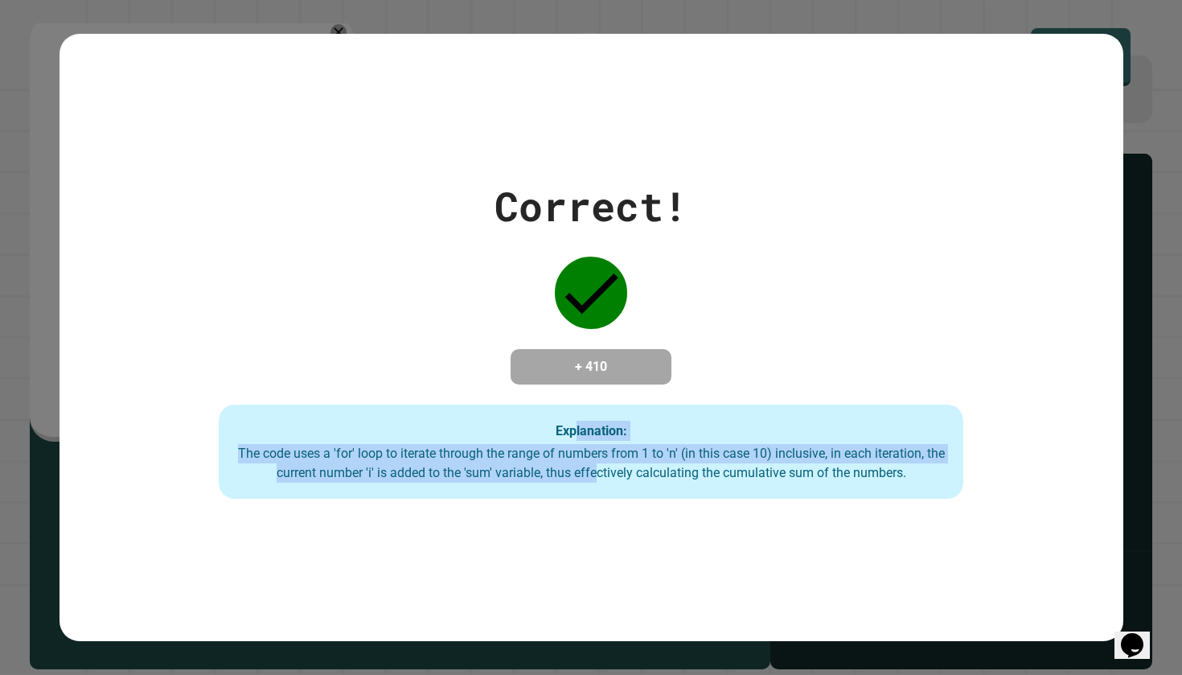
click at [614, 474] on div "The code uses a 'for' loop to iterate through the range of numbers from 1 to 'n…" at bounding box center [591, 463] width 712 height 39
drag, startPoint x: 573, startPoint y: 423, endPoint x: 682, endPoint y: 513, distance: 141.0
click at [683, 513] on div "Correct! + 410 Explanation: The code uses a 'for' loop to iterate through the r…" at bounding box center [592, 337] width 1064 height 607
click at [676, 510] on div "Correct! + 410 Explanation: The code uses a 'for' loop to iterate through the r…" at bounding box center [592, 337] width 1064 height 607
drag, startPoint x: 618, startPoint y: 445, endPoint x: 647, endPoint y: 481, distance: 46.2
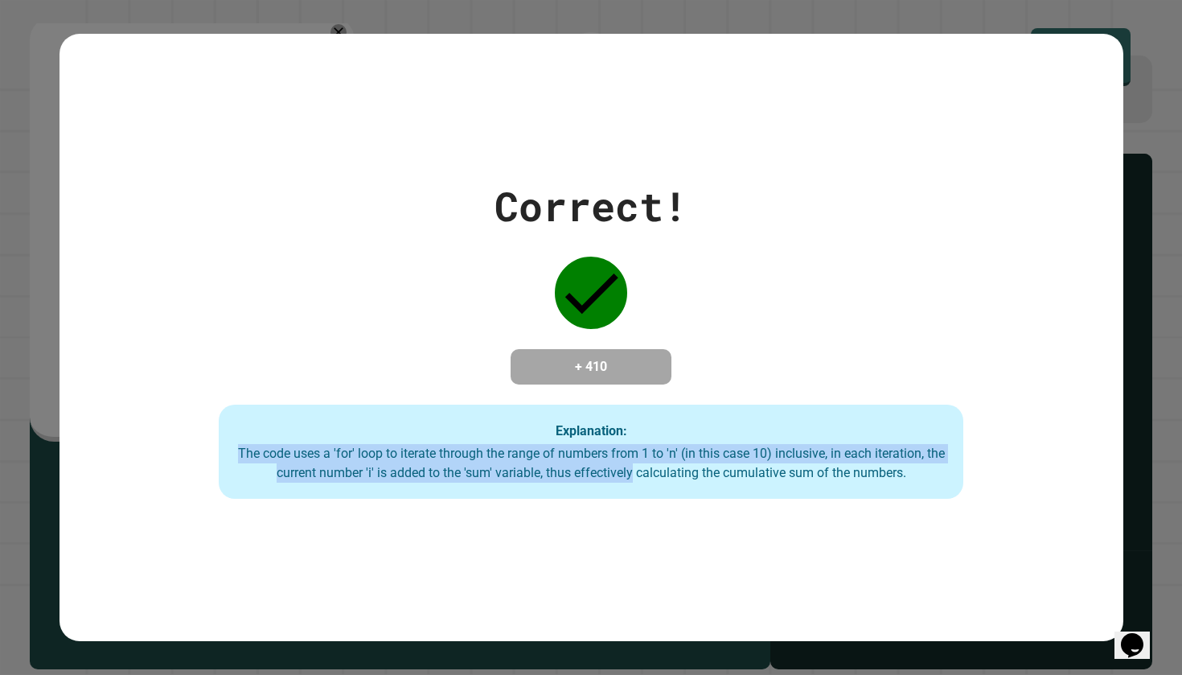
click at [647, 481] on div "Explanation: The code uses a 'for' loop to iterate through the range of numbers…" at bounding box center [591, 451] width 745 height 95
click at [647, 481] on div "The code uses a 'for' loop to iterate through the range of numbers from 1 to 'n…" at bounding box center [591, 463] width 712 height 39
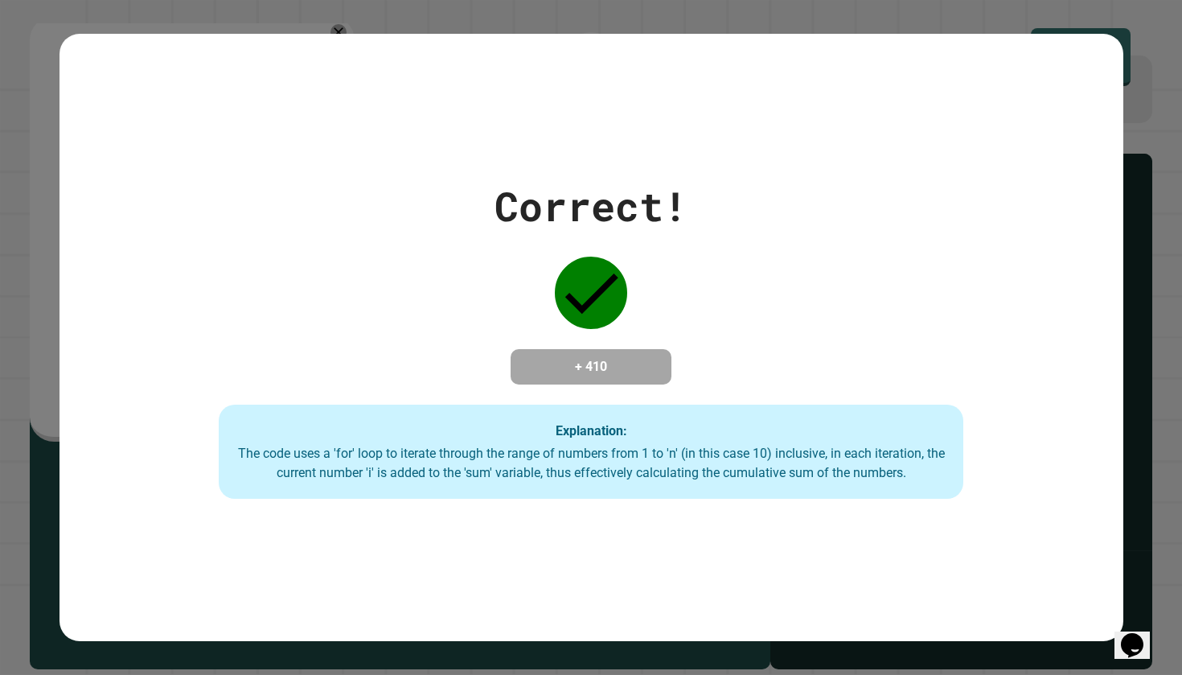
click at [781, 292] on div "Correct! + 410 Explanation: The code uses a 'for' loop to iterate through the r…" at bounding box center [592, 337] width 1064 height 323
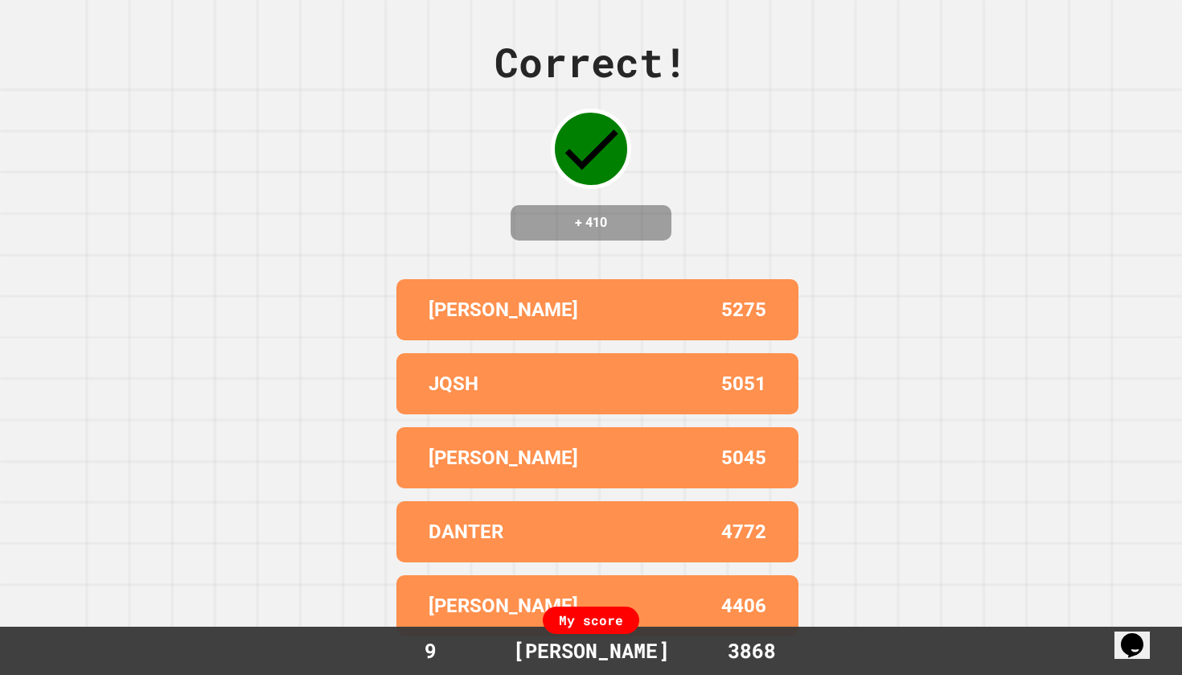
scroll to position [0, 0]
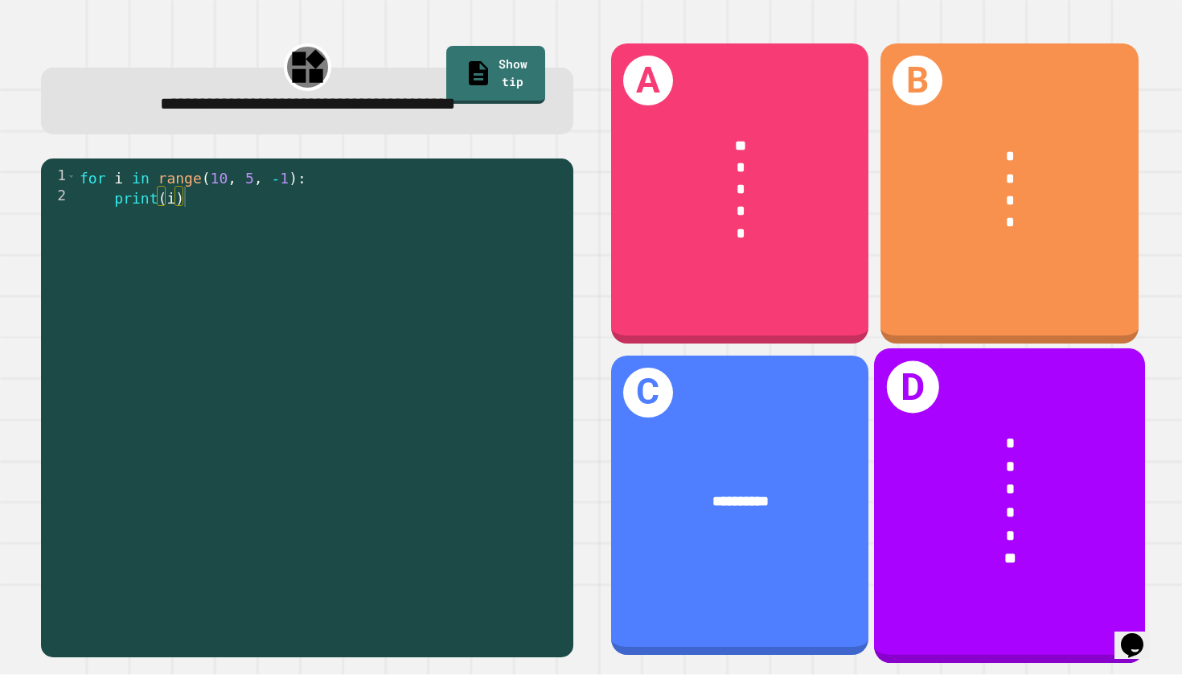
click at [989, 467] on div "*" at bounding box center [1010, 465] width 210 height 23
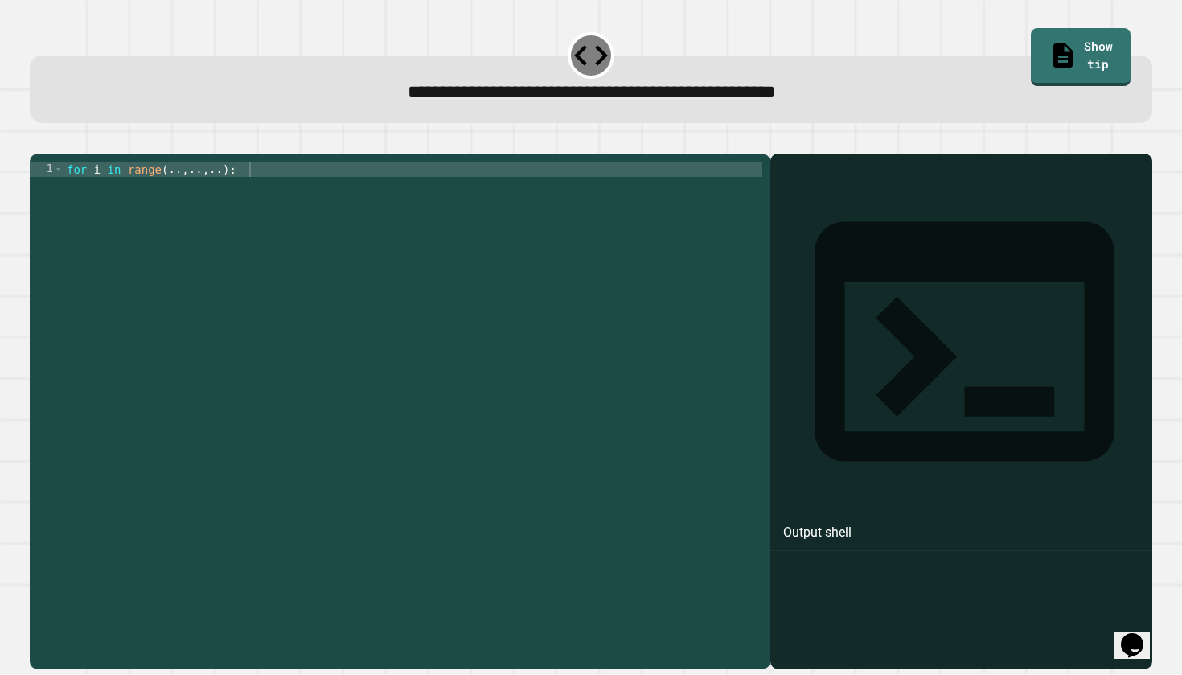
click at [424, 290] on div "for i in range ( .. , .. , .. ) :" at bounding box center [414, 406] width 700 height 489
click at [236, 195] on div "for i in range ( .. , .. , .. ) :" at bounding box center [414, 406] width 700 height 489
click at [182, 195] on div "for i in range ( .. , .. , .. ) :" at bounding box center [414, 406] width 700 height 489
click at [233, 195] on div "for i in range ( 10 , .. , .. ) :" at bounding box center [413, 406] width 699 height 489
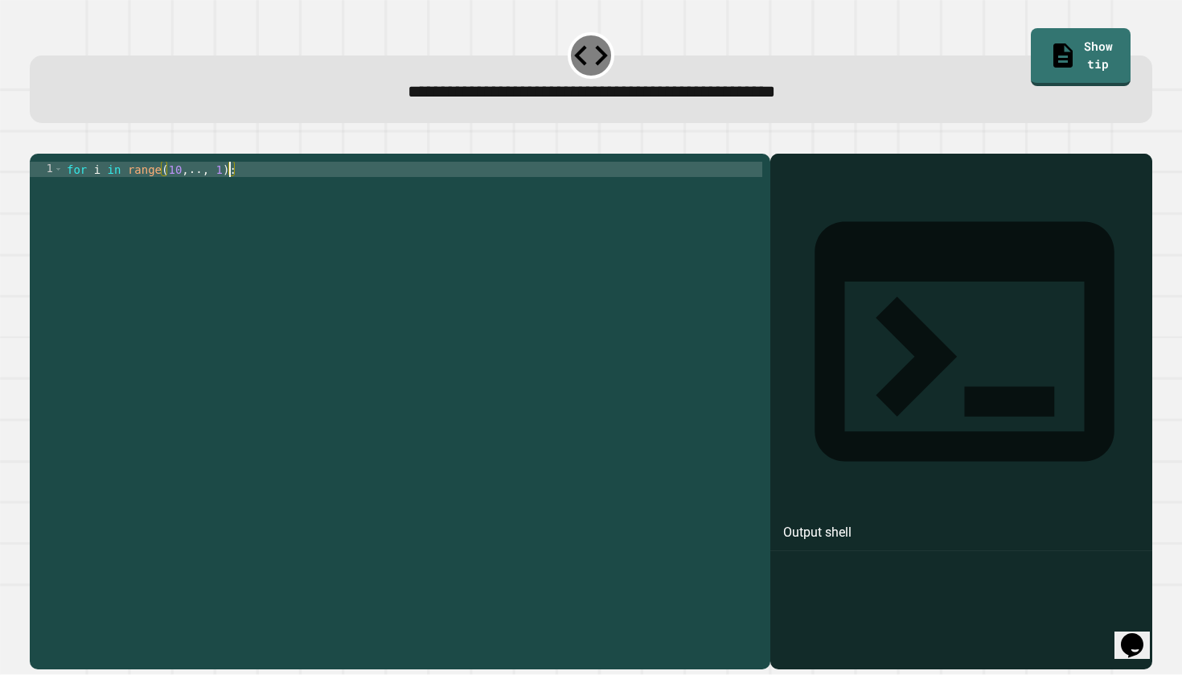
scroll to position [0, 11]
click at [209, 195] on div "for i in range ( 10 , .. , - 1 ) :" at bounding box center [413, 406] width 699 height 489
click at [53, 156] on icon "button" at bounding box center [48, 150] width 9 height 11
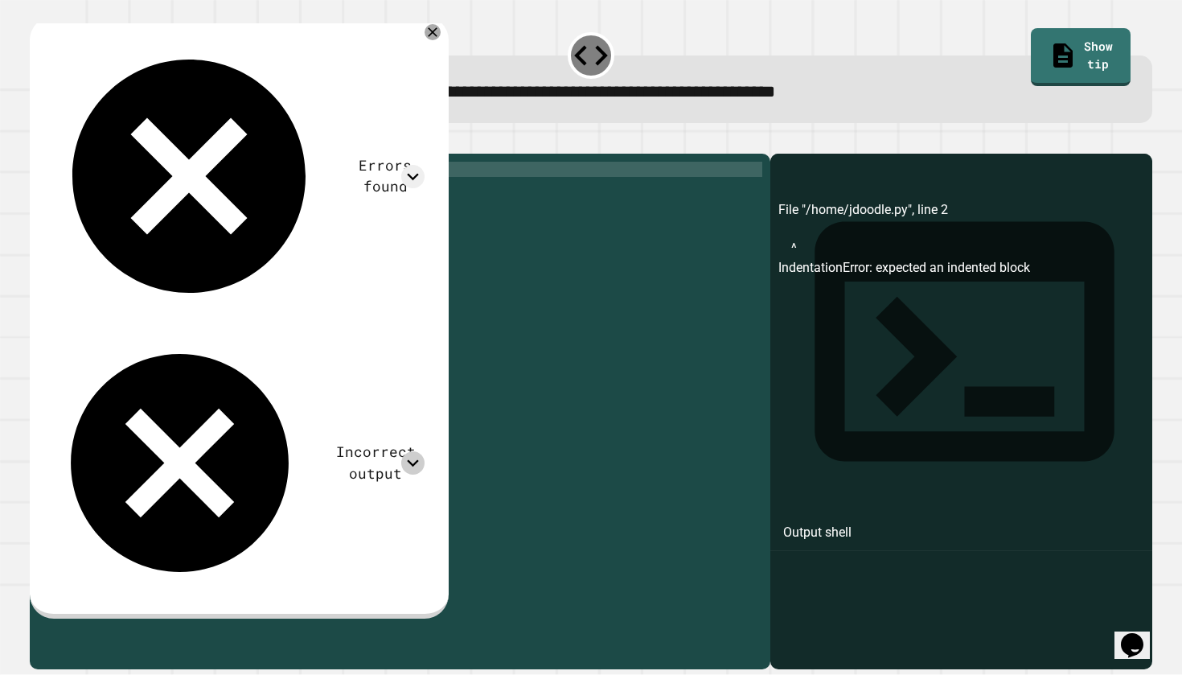
click at [425, 451] on icon at bounding box center [412, 462] width 23 height 23
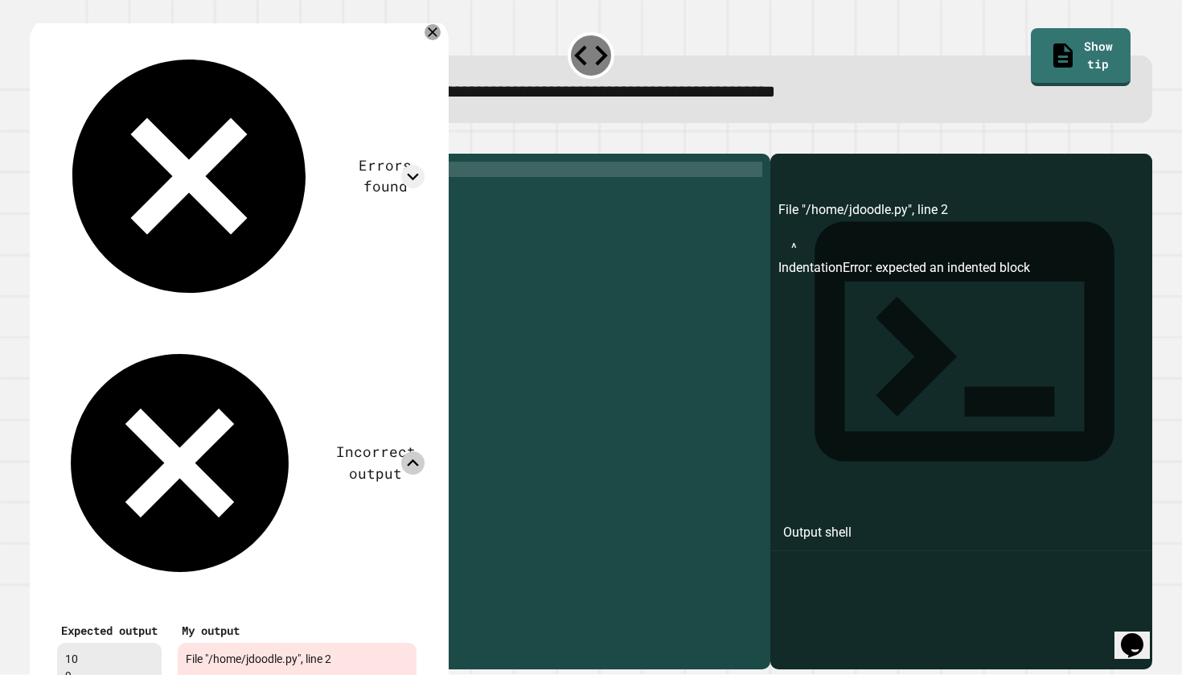
click at [425, 451] on icon at bounding box center [412, 462] width 23 height 23
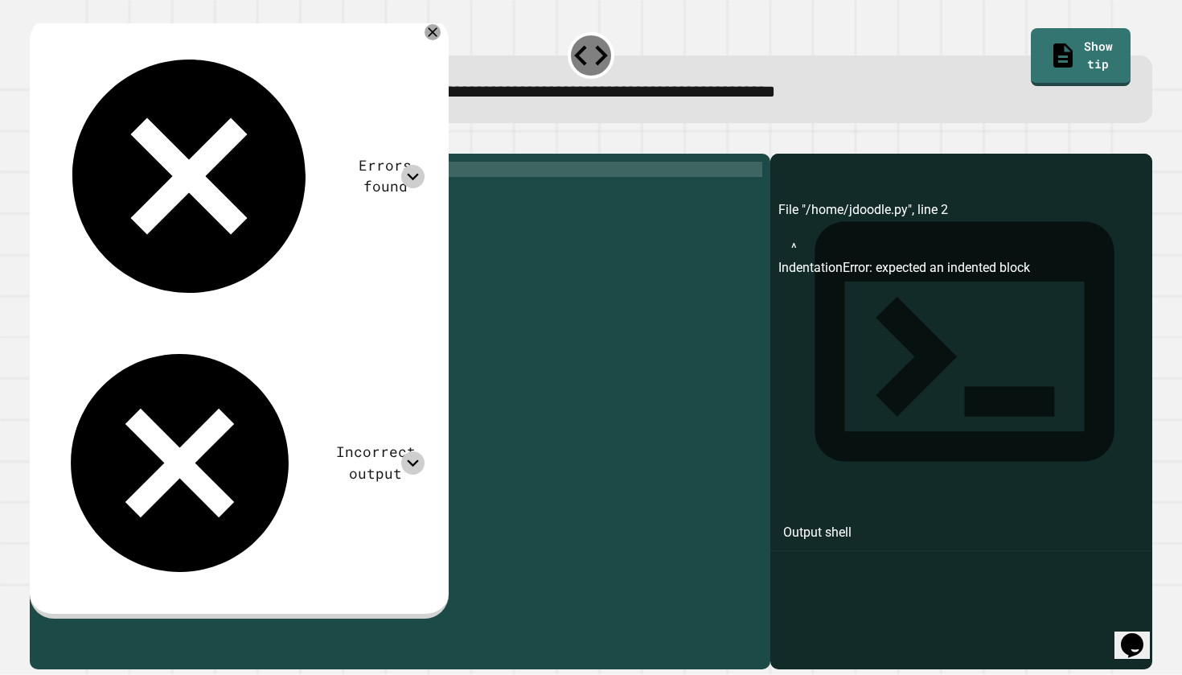
click at [425, 165] on icon at bounding box center [412, 176] width 23 height 23
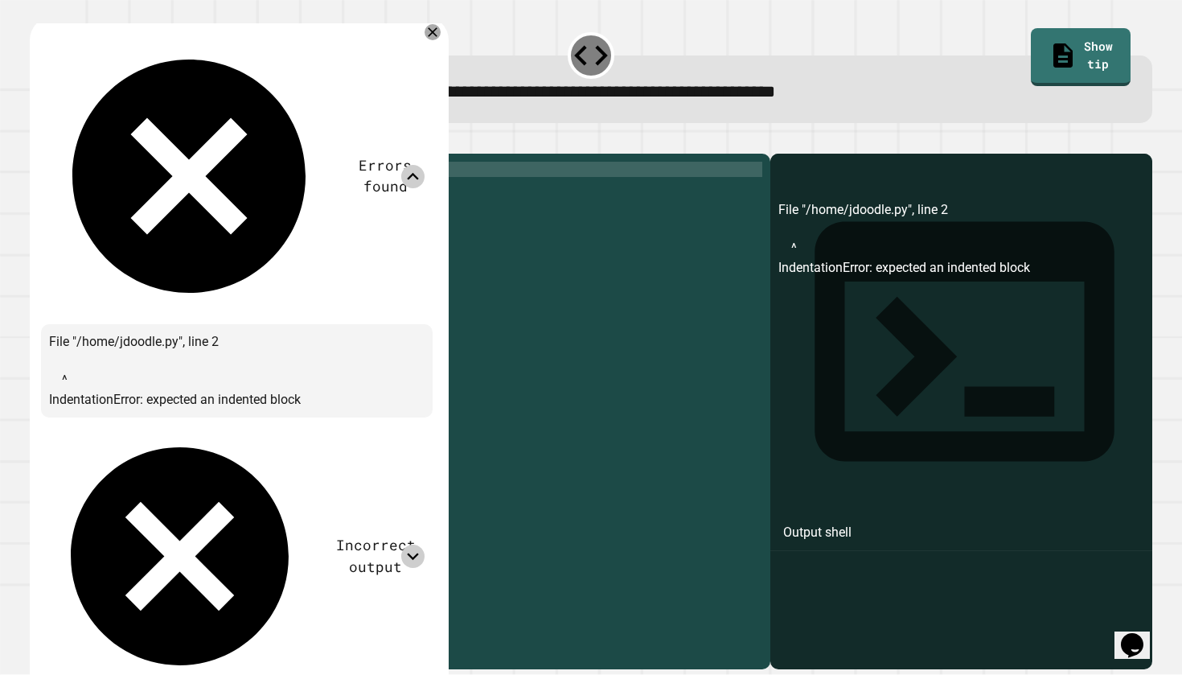
click at [419, 172] on icon at bounding box center [413, 175] width 12 height 7
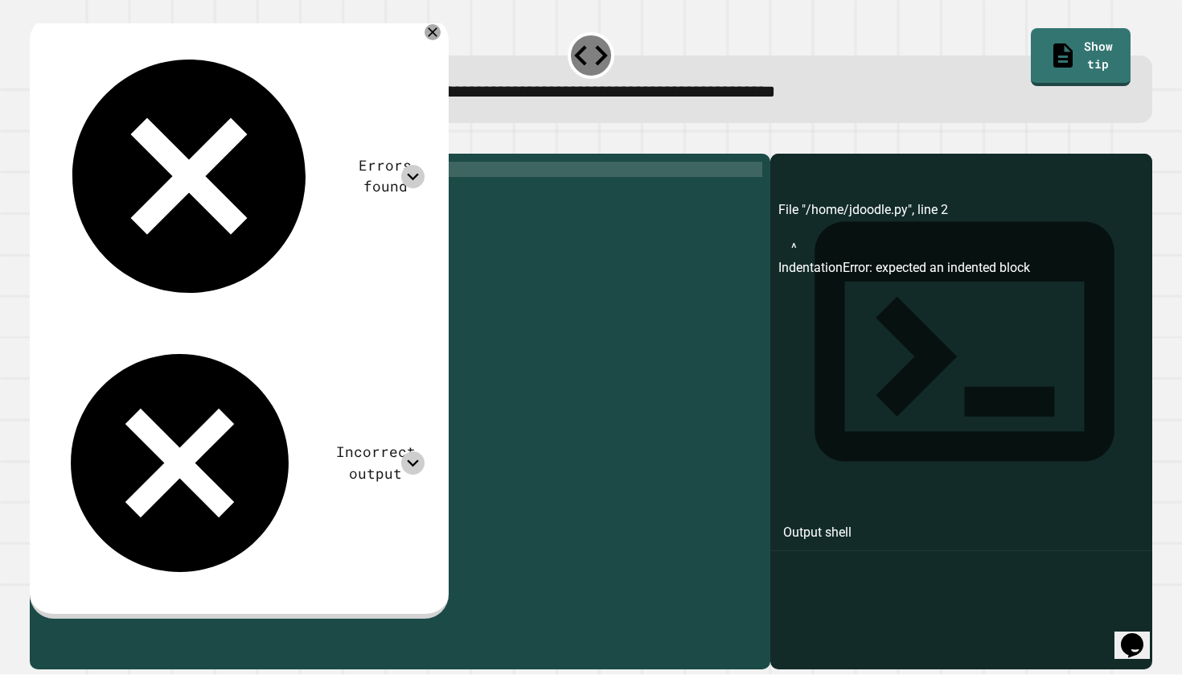
drag, startPoint x: 493, startPoint y: 369, endPoint x: 396, endPoint y: 369, distance: 96.5
click at [492, 369] on div "for i in range ( 10 , 1 , - 1 ) :" at bounding box center [413, 406] width 699 height 489
click at [201, 195] on div "for i in range ( 10 , 1 , - 1 ) :" at bounding box center [413, 406] width 699 height 489
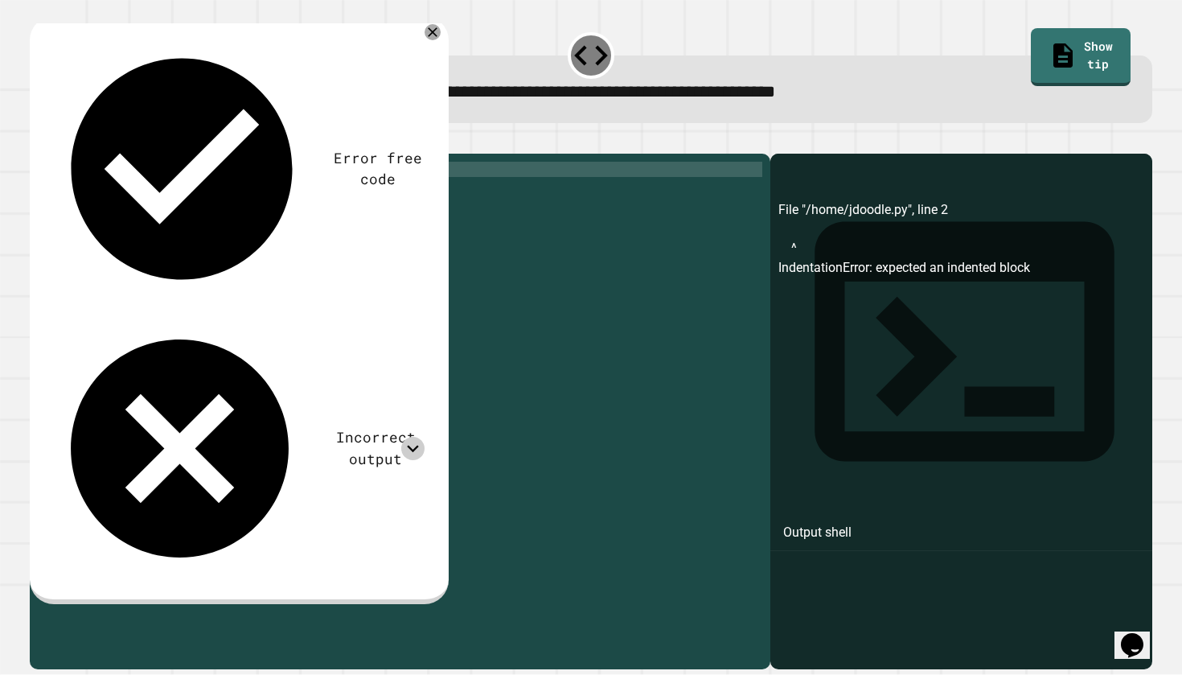
click at [258, 326] on div "for i in range ( 10 , , - 1 ) :" at bounding box center [413, 406] width 699 height 489
click at [192, 194] on div "for i in range ( 10 , , - 1 ) :" at bounding box center [413, 406] width 699 height 489
type textarea "**********"
click at [38, 141] on icon "button" at bounding box center [38, 141] width 0 height 0
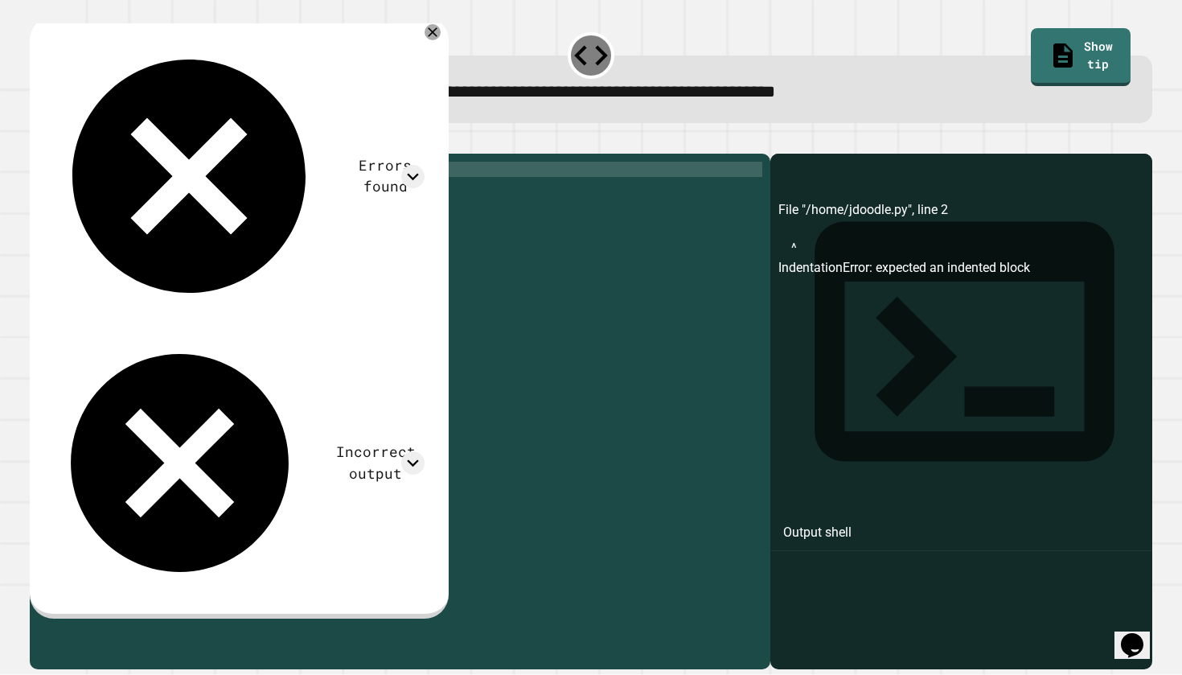
click at [76, 154] on div at bounding box center [591, 143] width 1123 height 19
click at [53, 153] on icon "button" at bounding box center [48, 150] width 9 height 11
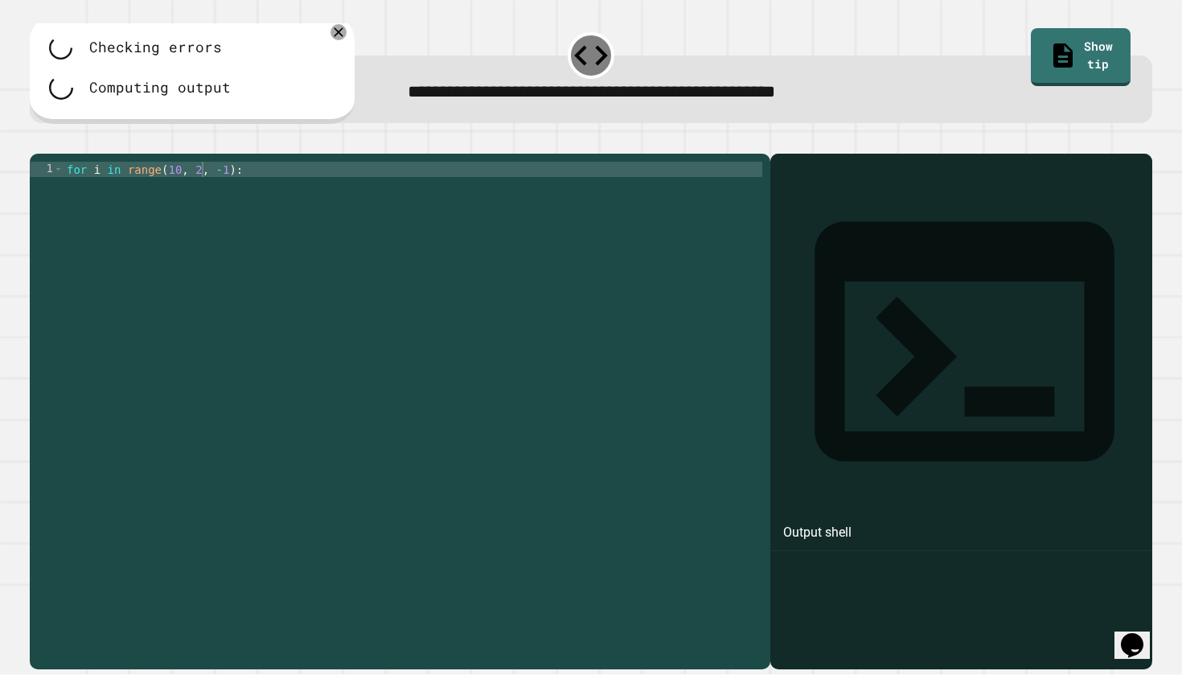
click at [233, 278] on div "for i in range ( 10 , 2 , - 1 ) :" at bounding box center [413, 406] width 699 height 489
click at [261, 226] on div "for i in range ( 10 , 2 , - 1 ) :" at bounding box center [413, 406] width 699 height 489
click at [345, 39] on div "Checking errors Computing output" at bounding box center [193, 70] width 326 height 108
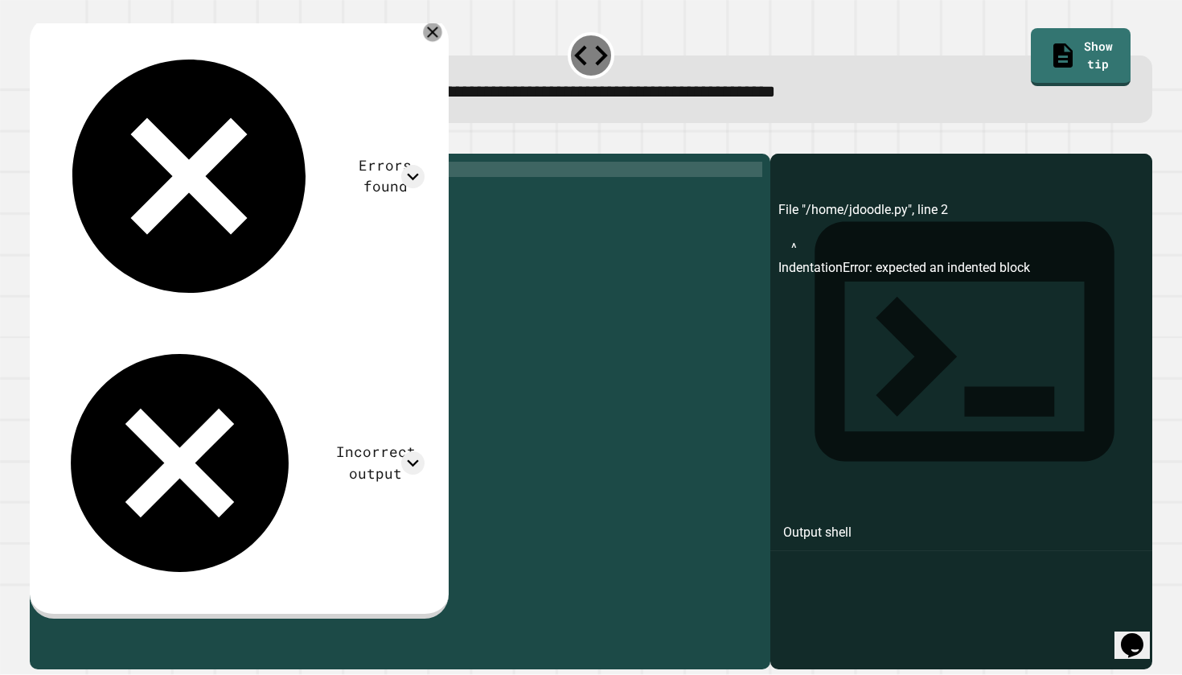
click at [443, 35] on icon at bounding box center [433, 32] width 19 height 19
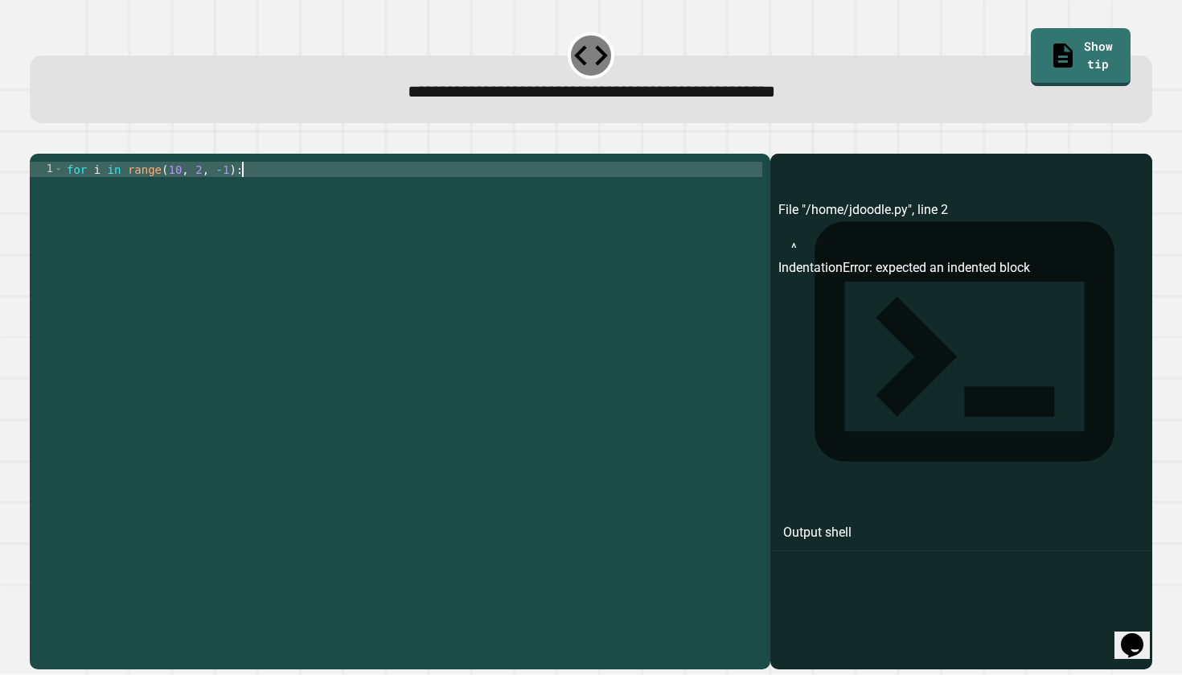
click at [277, 188] on div "for i in range ( 10 , 2 , - 1 ) :" at bounding box center [413, 406] width 699 height 489
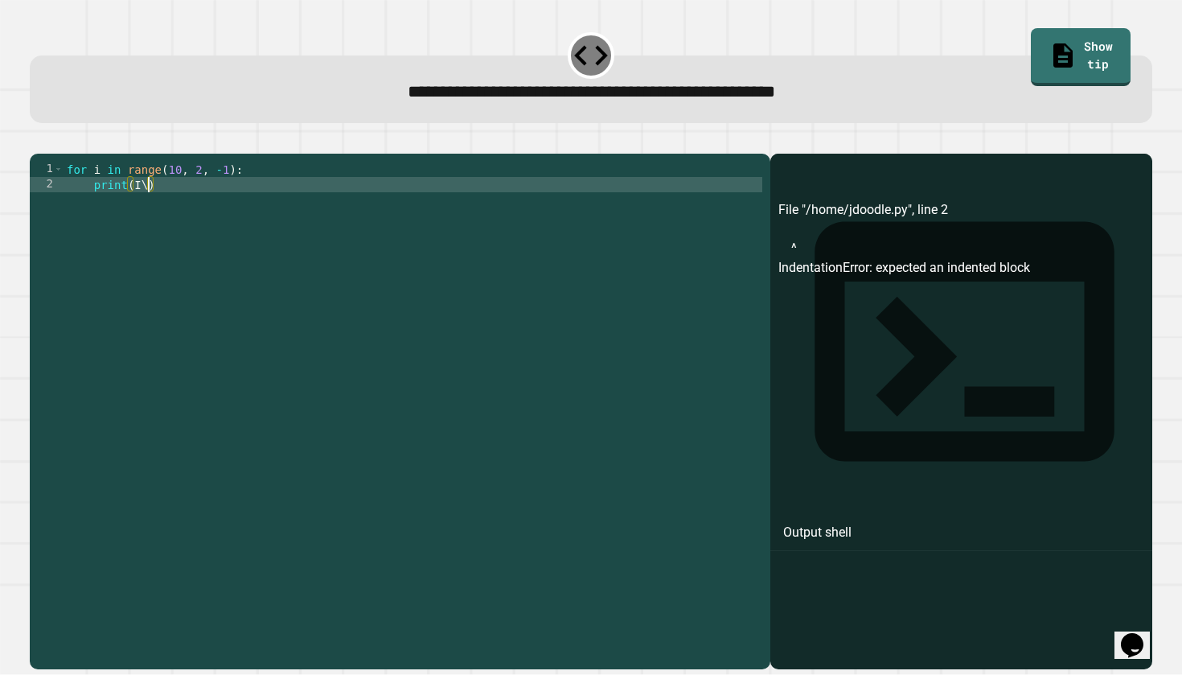
scroll to position [0, 5]
click at [52, 153] on icon "button" at bounding box center [48, 150] width 9 height 11
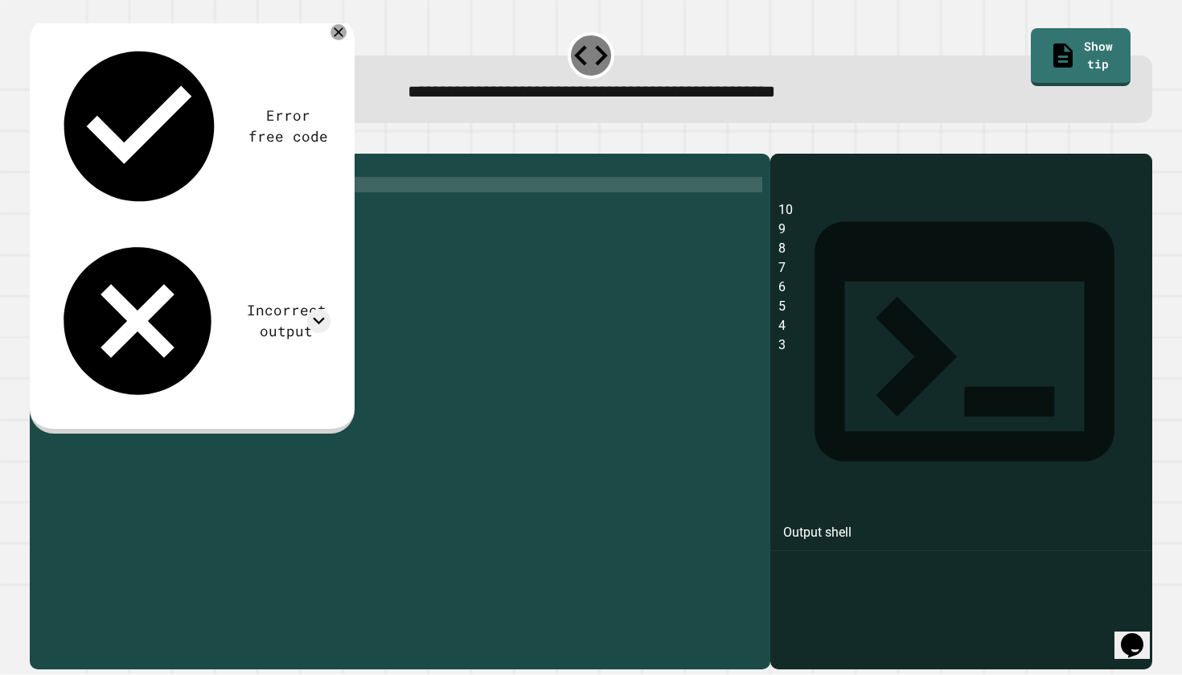
click at [201, 197] on div "for i in range ( 10 , 2 , - 1 ) : print ( i )" at bounding box center [413, 406] width 699 height 489
click at [38, 141] on icon "button" at bounding box center [38, 141] width 0 height 0
click at [227, 195] on div "for i in range ( 10 , 1 , - 1 ) : print ( i )" at bounding box center [413, 406] width 699 height 489
click at [199, 189] on div "for i in range ( 10 , 1 , - 1 ) : print ( i )" at bounding box center [413, 406] width 699 height 489
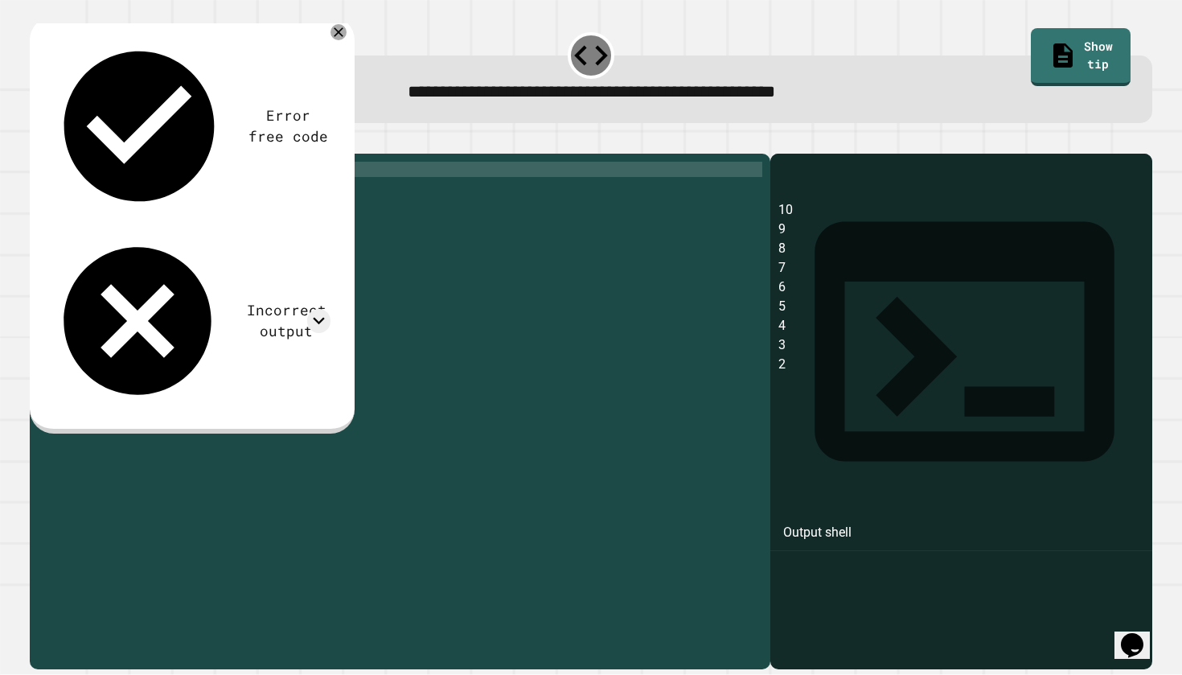
type textarea "**********"
click at [38, 141] on button "button" at bounding box center [38, 141] width 0 height 0
